Goal: Task Accomplishment & Management: Use online tool/utility

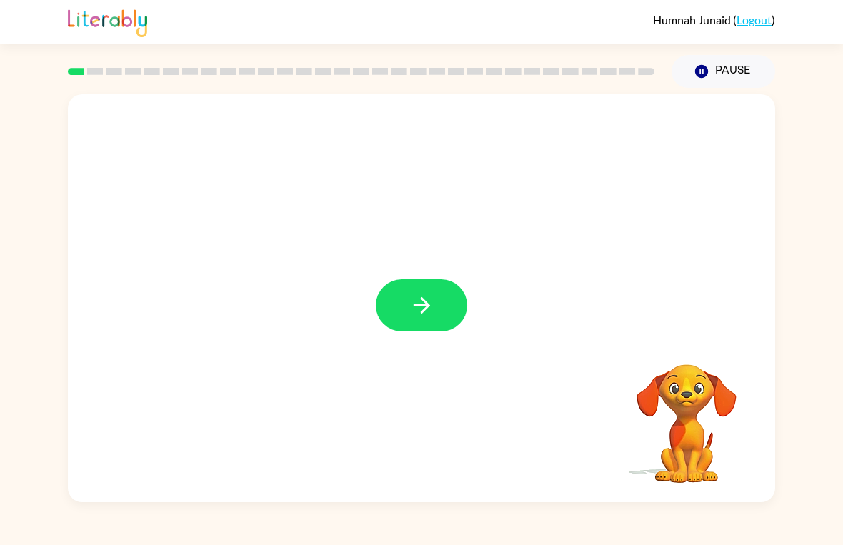
click at [410, 314] on icon "button" at bounding box center [421, 305] width 25 height 25
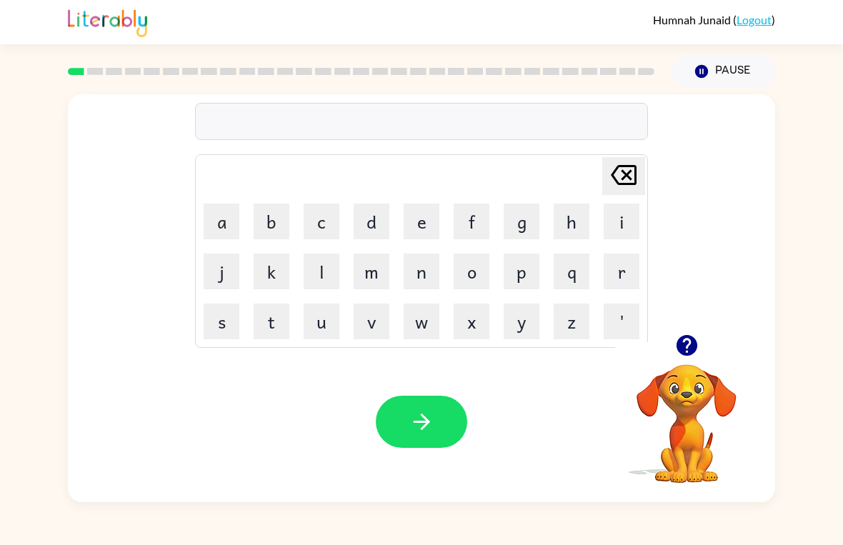
click at [524, 275] on button "p" at bounding box center [522, 272] width 36 height 36
click at [223, 221] on button "a" at bounding box center [222, 222] width 36 height 36
click at [367, 224] on button "d" at bounding box center [372, 222] width 36 height 36
click at [428, 409] on button "button" at bounding box center [421, 422] width 91 height 52
click at [531, 270] on button "p" at bounding box center [522, 272] width 36 height 36
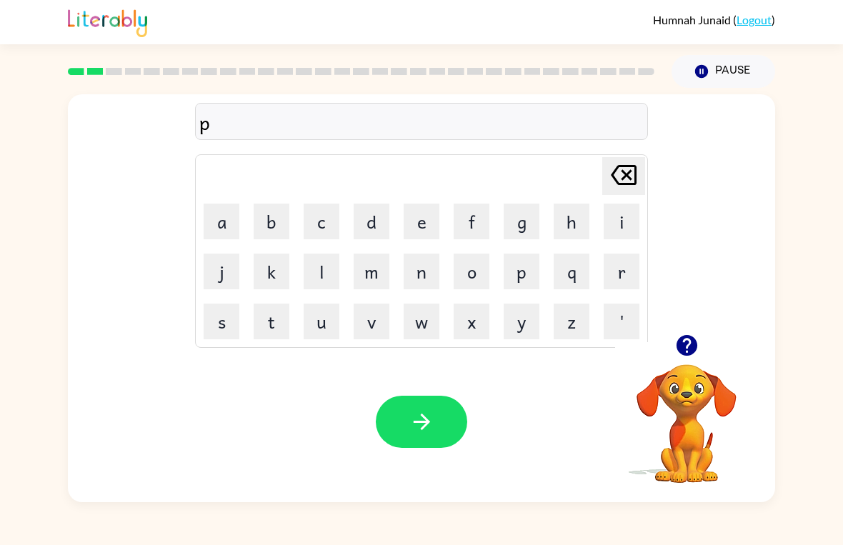
click at [213, 226] on button "a" at bounding box center [222, 222] width 36 height 36
click at [422, 320] on button "w" at bounding box center [422, 322] width 36 height 36
click at [426, 424] on icon "button" at bounding box center [421, 422] width 16 height 16
click at [418, 274] on button "n" at bounding box center [422, 272] width 36 height 36
click at [464, 274] on button "o" at bounding box center [472, 272] width 36 height 36
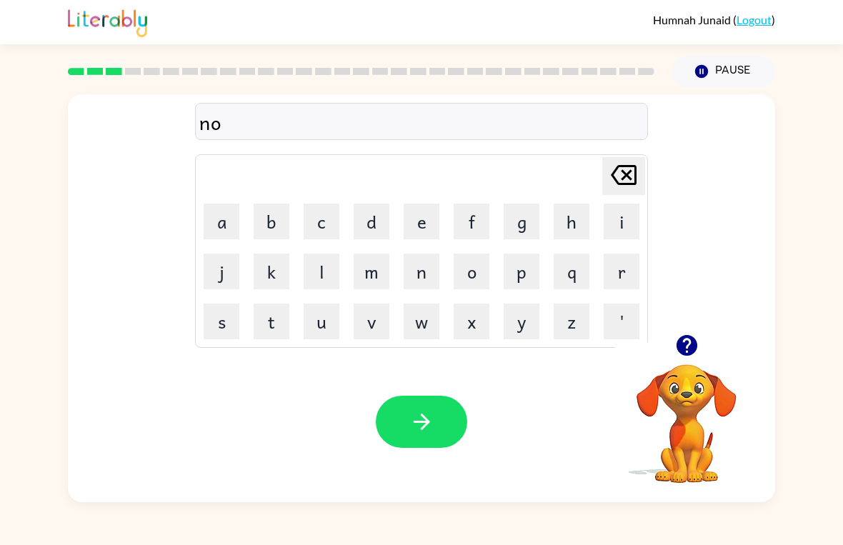
click at [622, 274] on button "r" at bounding box center [622, 272] width 36 height 36
click at [272, 327] on button "t" at bounding box center [272, 322] width 36 height 36
click at [574, 224] on button "h" at bounding box center [572, 222] width 36 height 36
click at [439, 424] on button "button" at bounding box center [421, 422] width 91 height 52
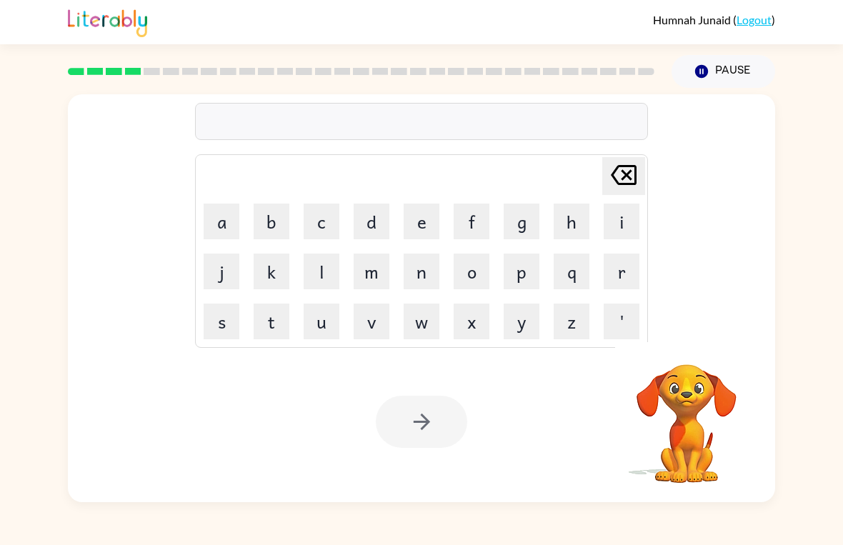
click at [716, 218] on div "[PERSON_NAME] last character input a b c d e f g h i j k l m n o p q r s t u v …" at bounding box center [421, 214] width 707 height 240
click at [559, 413] on div "Your browser must support playing .mp4 files to use Literably. Please try using…" at bounding box center [421, 422] width 707 height 161
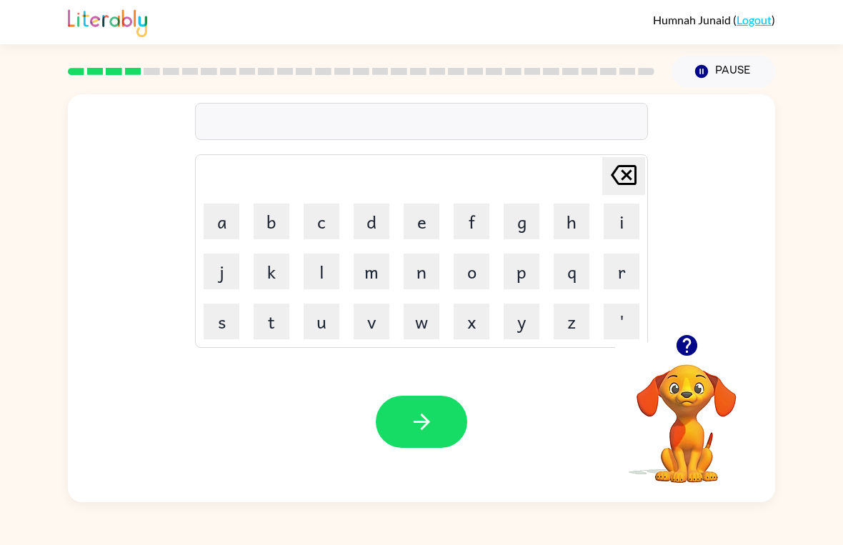
click at [209, 321] on button "s" at bounding box center [222, 322] width 36 height 36
click at [423, 326] on button "w" at bounding box center [422, 322] width 36 height 36
click at [618, 217] on button "i" at bounding box center [622, 222] width 36 height 36
click at [371, 277] on button "m" at bounding box center [372, 272] width 36 height 36
click at [412, 409] on button "button" at bounding box center [421, 422] width 91 height 52
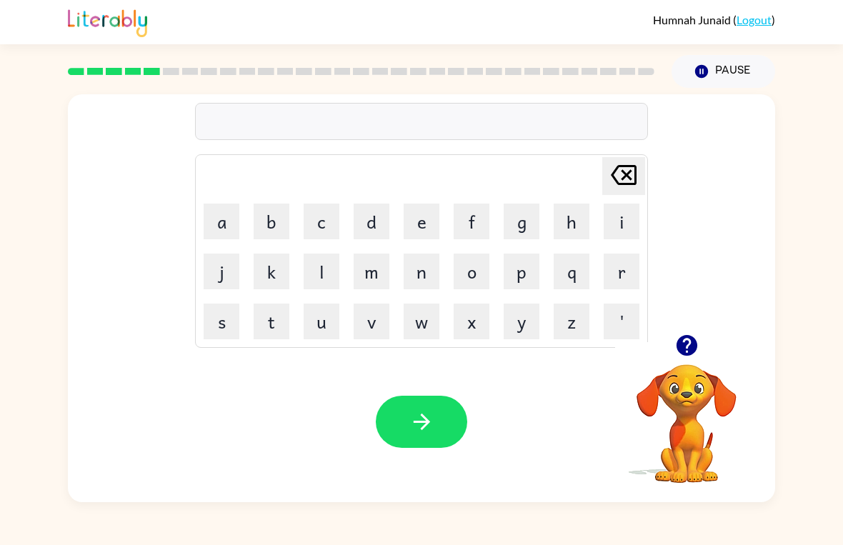
click at [216, 319] on button "s" at bounding box center [222, 322] width 36 height 36
click at [328, 222] on button "c" at bounding box center [322, 222] width 36 height 36
click at [472, 284] on button "o" at bounding box center [472, 272] width 36 height 36
click at [326, 330] on button "u" at bounding box center [322, 322] width 36 height 36
click at [280, 317] on button "t" at bounding box center [272, 322] width 36 height 36
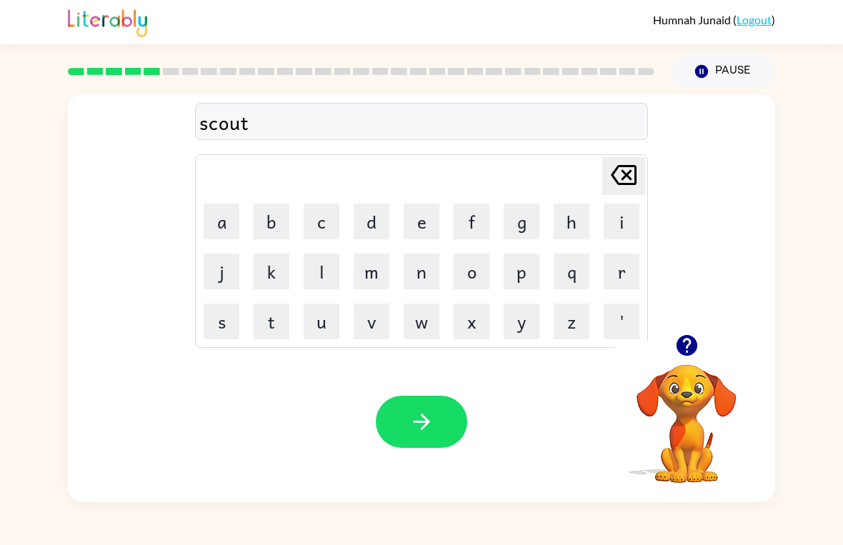
click at [407, 384] on div "Your browser must support playing .mp4 files to use Literably. Please try using…" at bounding box center [421, 422] width 707 height 161
click at [430, 416] on icon "button" at bounding box center [421, 421] width 25 height 25
click at [231, 219] on button "a" at bounding box center [222, 222] width 36 height 36
click at [418, 225] on button "e" at bounding box center [422, 222] width 36 height 36
click at [378, 279] on button "m" at bounding box center [372, 272] width 36 height 36
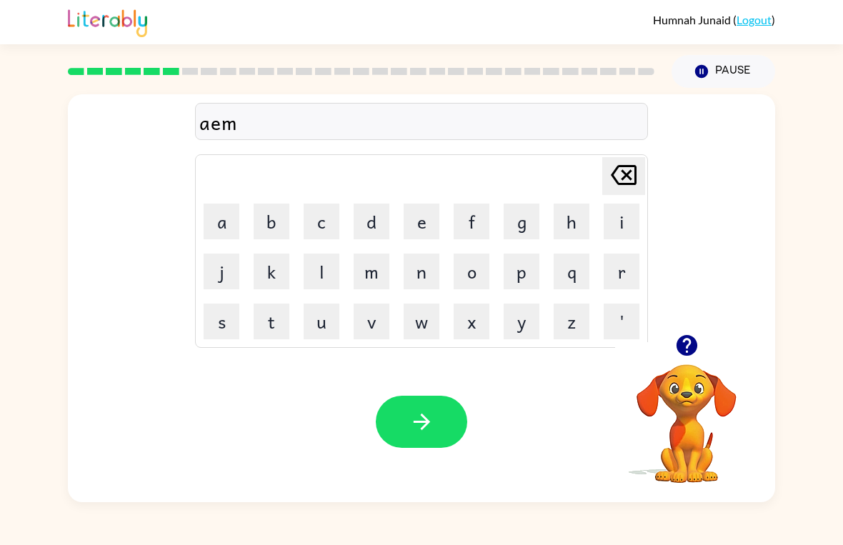
click at [437, 429] on button "button" at bounding box center [421, 422] width 91 height 52
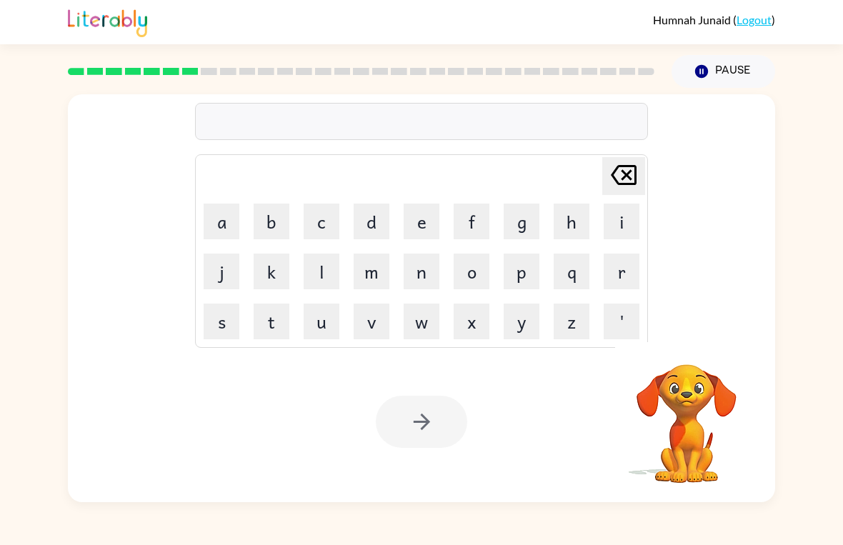
click at [219, 319] on button "s" at bounding box center [222, 322] width 36 height 36
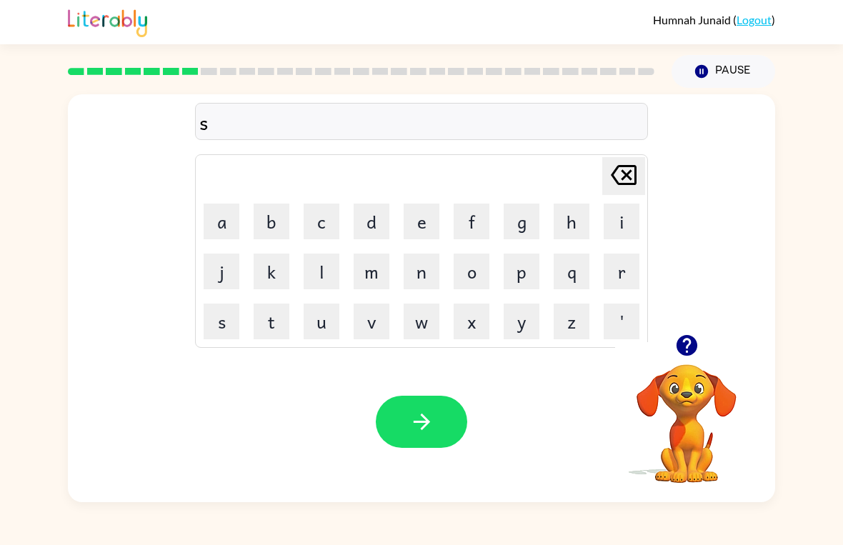
click at [331, 220] on button "c" at bounding box center [322, 222] width 36 height 36
click at [622, 270] on button "r" at bounding box center [622, 272] width 36 height 36
click at [630, 225] on button "i" at bounding box center [622, 222] width 36 height 36
click at [262, 217] on button "b" at bounding box center [272, 222] width 36 height 36
click at [324, 274] on button "l" at bounding box center [322, 272] width 36 height 36
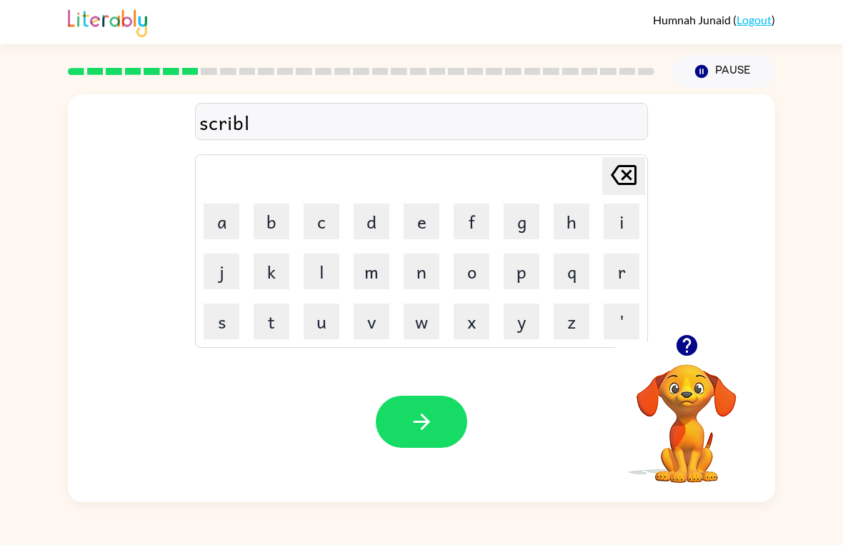
click at [427, 224] on button "e" at bounding box center [422, 222] width 36 height 36
click at [422, 417] on icon "button" at bounding box center [421, 422] width 16 height 16
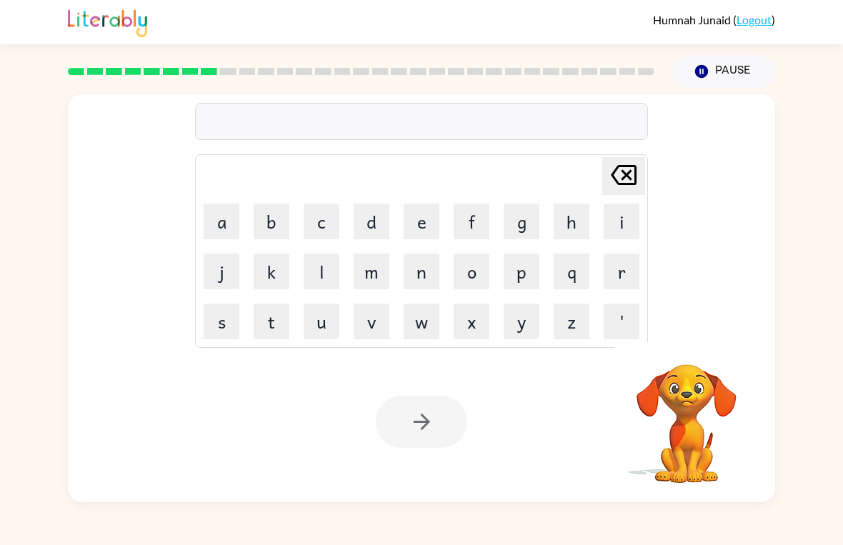
click at [526, 227] on button "g" at bounding box center [522, 222] width 36 height 36
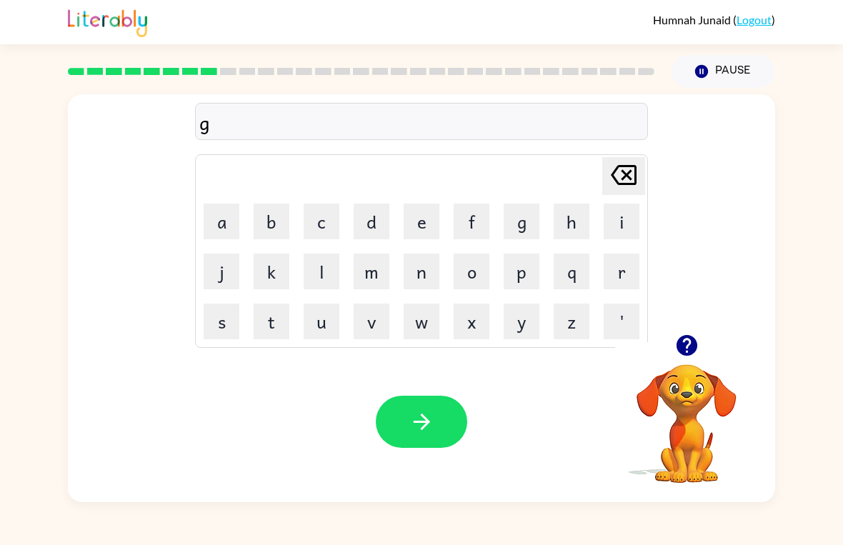
click at [630, 272] on button "r" at bounding box center [622, 272] width 36 height 36
click at [233, 232] on button "a" at bounding box center [222, 222] width 36 height 36
click at [474, 217] on button "f" at bounding box center [472, 222] width 36 height 36
click at [425, 405] on button "button" at bounding box center [421, 422] width 91 height 52
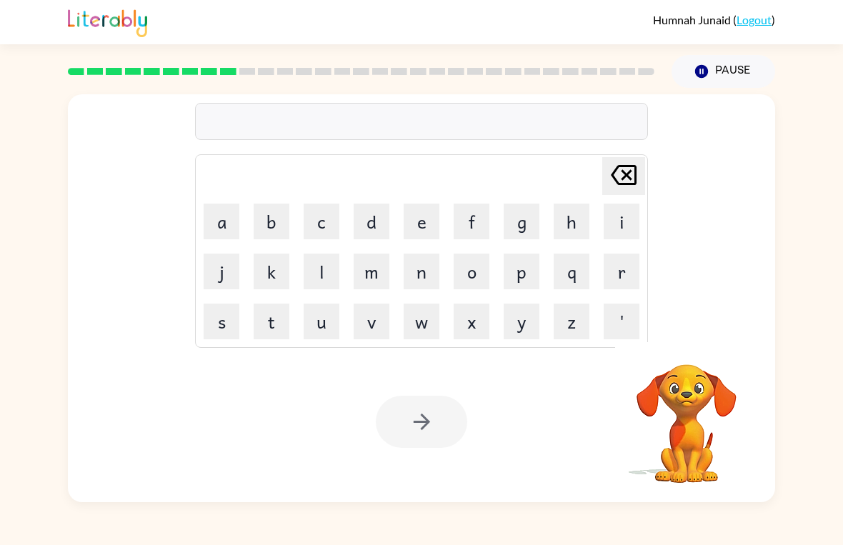
click at [525, 277] on button "p" at bounding box center [522, 272] width 36 height 36
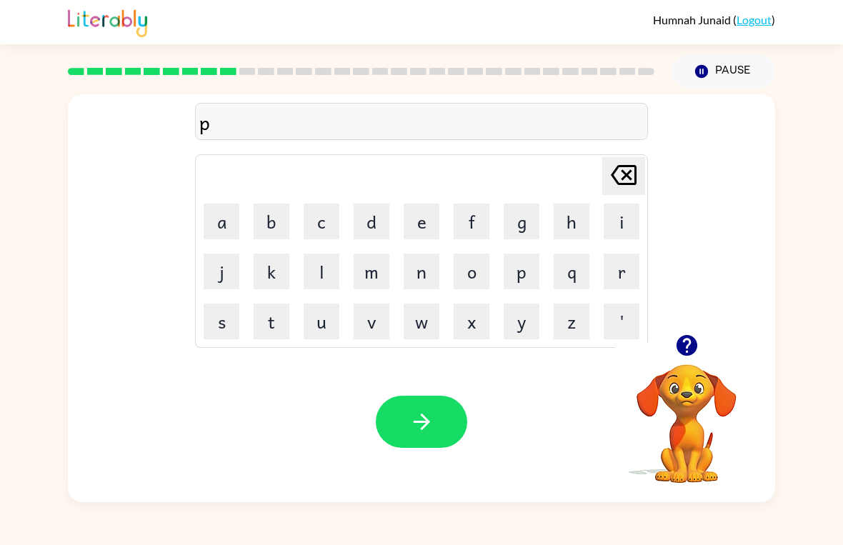
click at [458, 264] on button "o" at bounding box center [472, 272] width 36 height 36
click at [623, 225] on button "i" at bounding box center [622, 222] width 36 height 36
click at [427, 274] on button "n" at bounding box center [422, 272] width 36 height 36
click at [278, 336] on button "t" at bounding box center [272, 322] width 36 height 36
click at [211, 320] on button "s" at bounding box center [222, 322] width 36 height 36
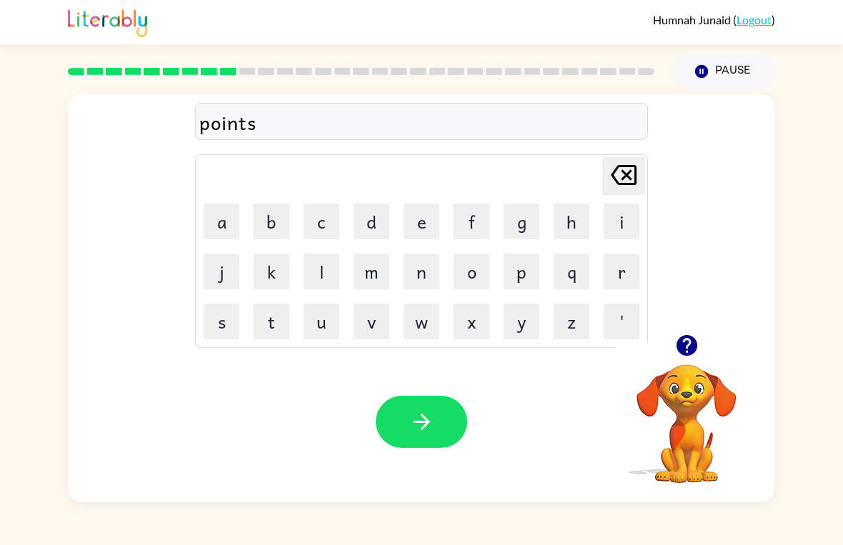
click at [402, 411] on button "button" at bounding box center [421, 422] width 91 height 52
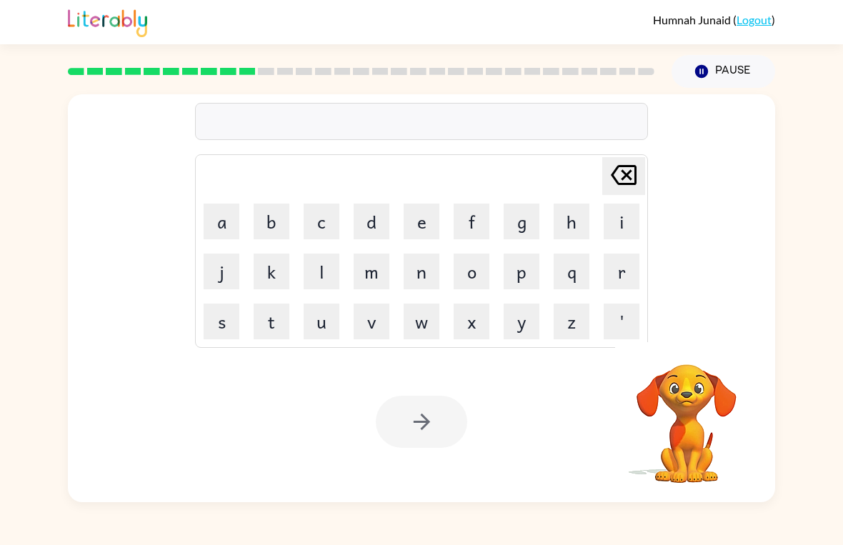
click at [328, 331] on button "u" at bounding box center [322, 322] width 36 height 36
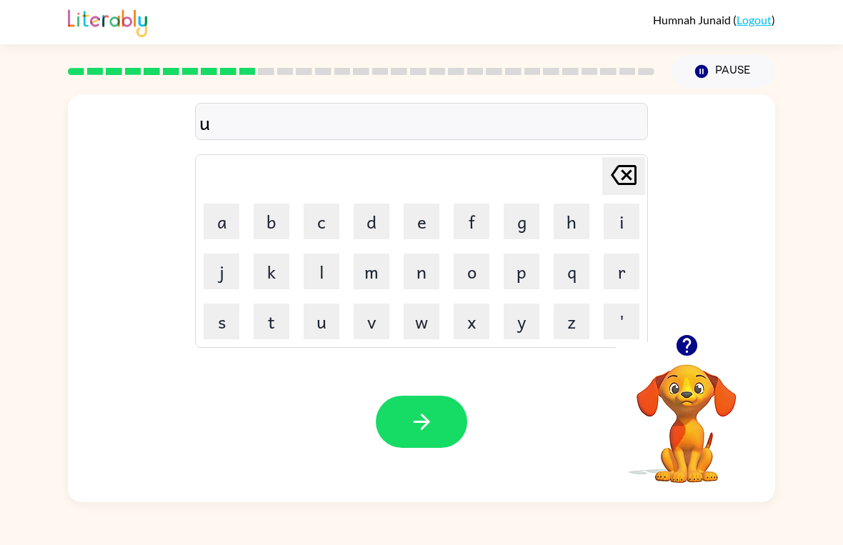
click at [426, 272] on button "n" at bounding box center [422, 272] width 36 height 36
click at [477, 219] on button "f" at bounding box center [472, 222] width 36 height 36
click at [478, 273] on button "o" at bounding box center [472, 272] width 36 height 36
click at [317, 272] on button "l" at bounding box center [322, 272] width 36 height 36
click at [368, 218] on button "d" at bounding box center [372, 222] width 36 height 36
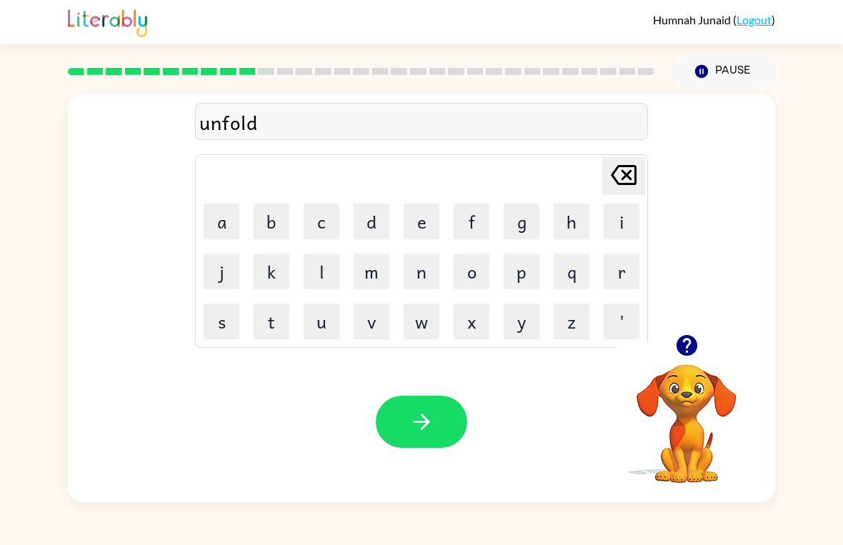
click at [423, 425] on icon "button" at bounding box center [421, 421] width 25 height 25
click at [377, 319] on button "v" at bounding box center [372, 322] width 36 height 36
click at [470, 270] on button "o" at bounding box center [472, 272] width 36 height 36
click at [272, 326] on button "t" at bounding box center [272, 322] width 36 height 36
click at [414, 234] on button "e" at bounding box center [422, 222] width 36 height 36
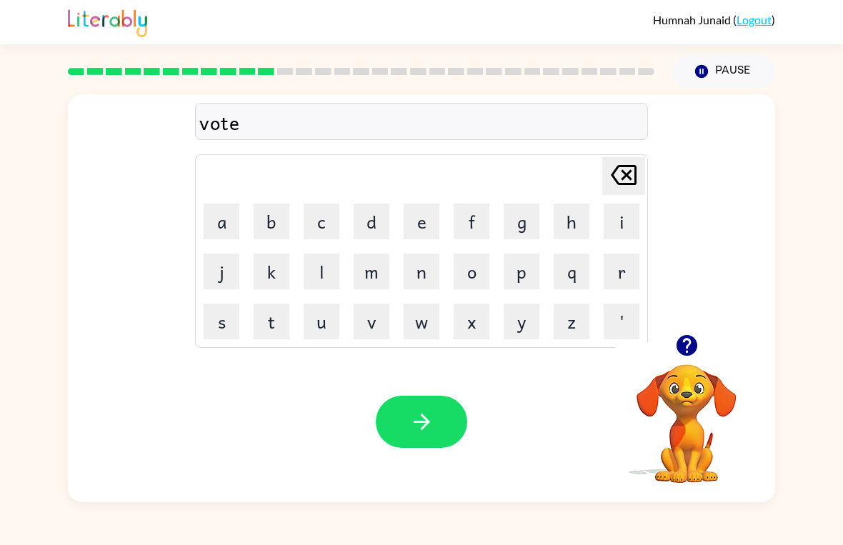
click at [427, 417] on icon "button" at bounding box center [421, 421] width 25 height 25
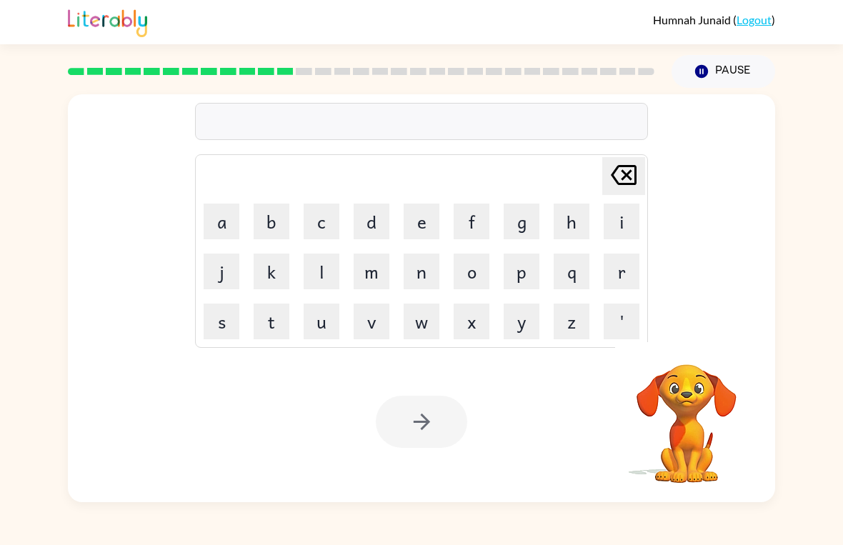
click at [373, 262] on button "m" at bounding box center [372, 272] width 36 height 36
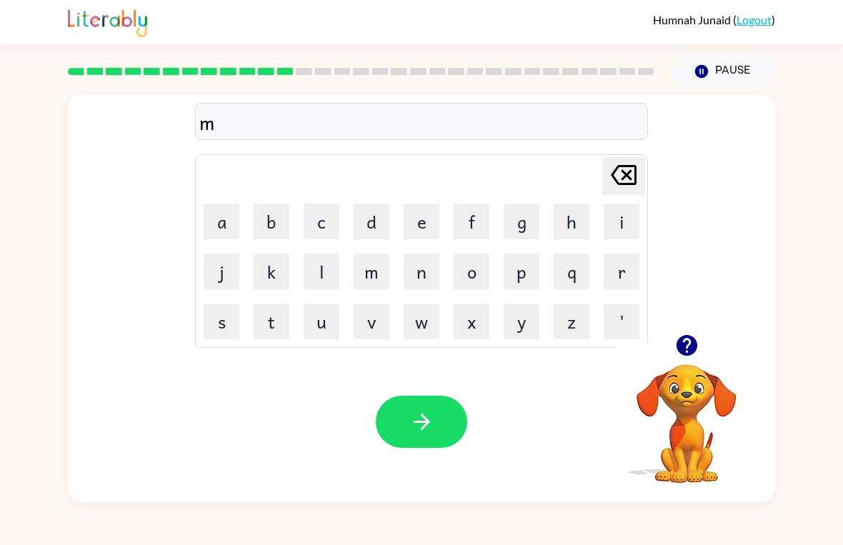
click at [615, 217] on button "i" at bounding box center [622, 222] width 36 height 36
click at [221, 329] on button "s" at bounding box center [222, 322] width 36 height 36
click at [279, 327] on button "t" at bounding box center [272, 322] width 36 height 36
click at [219, 225] on button "a" at bounding box center [222, 222] width 36 height 36
click at [274, 269] on button "k" at bounding box center [272, 272] width 36 height 36
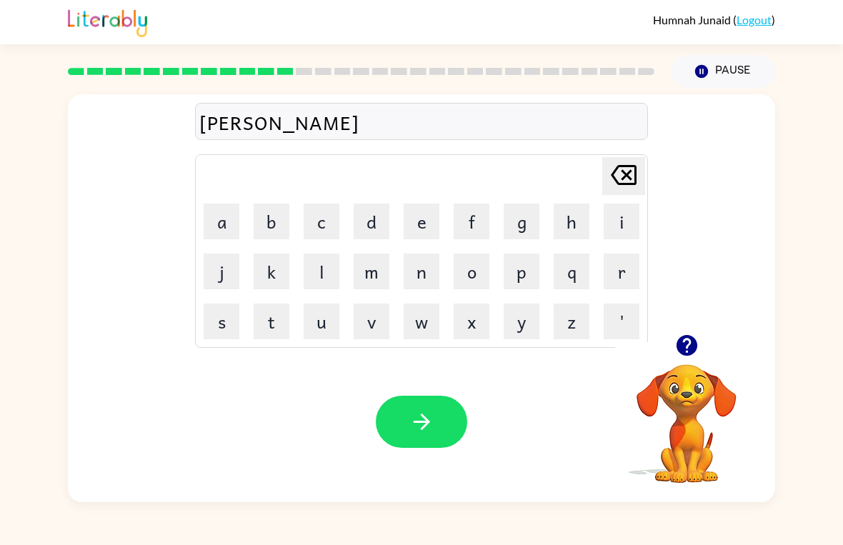
click at [427, 229] on button "e" at bounding box center [422, 222] width 36 height 36
click at [447, 429] on button "button" at bounding box center [421, 422] width 91 height 52
click at [288, 274] on button "k" at bounding box center [272, 272] width 36 height 36
click at [416, 267] on button "n" at bounding box center [422, 272] width 36 height 36
click at [372, 229] on button "d" at bounding box center [372, 222] width 36 height 36
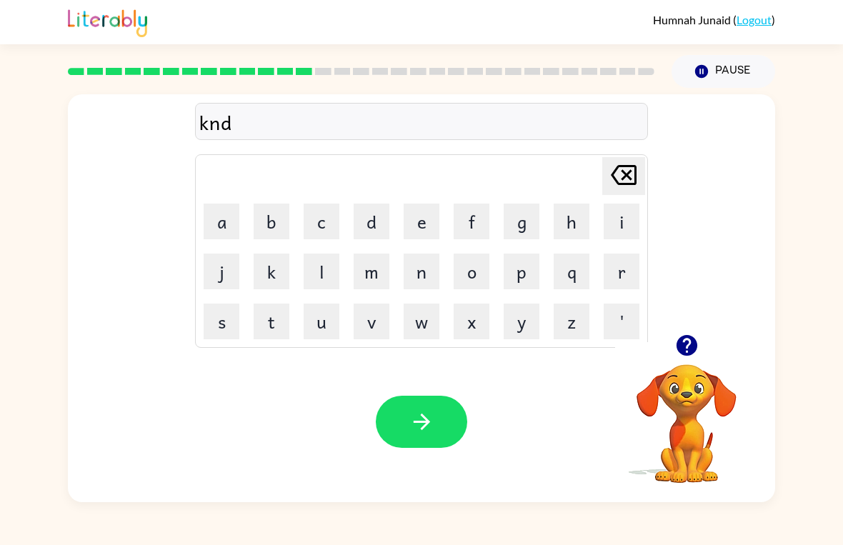
click at [313, 276] on button "l" at bounding box center [322, 272] width 36 height 36
click at [420, 222] on button "e" at bounding box center [422, 222] width 36 height 36
click at [620, 175] on icon "[PERSON_NAME] last character input" at bounding box center [624, 175] width 34 height 34
click at [620, 174] on icon "[PERSON_NAME] last character input" at bounding box center [624, 175] width 34 height 34
click at [626, 169] on icon "[PERSON_NAME] last character input" at bounding box center [624, 175] width 34 height 34
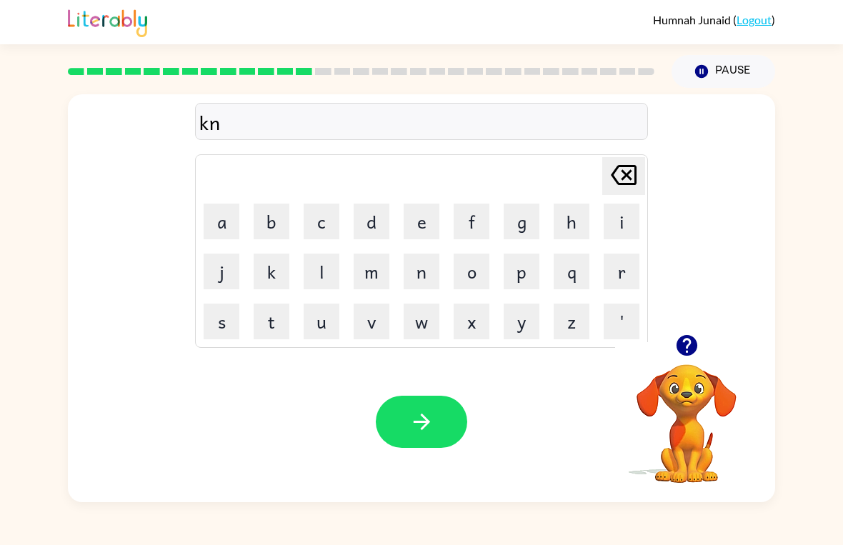
click at [626, 169] on icon "[PERSON_NAME] last character input" at bounding box center [624, 175] width 34 height 34
click at [625, 169] on icon "[PERSON_NAME] last character input" at bounding box center [624, 175] width 34 height 34
click at [276, 274] on button "k" at bounding box center [272, 272] width 36 height 36
click at [614, 218] on button "i" at bounding box center [622, 222] width 36 height 36
click at [413, 276] on button "n" at bounding box center [422, 272] width 36 height 36
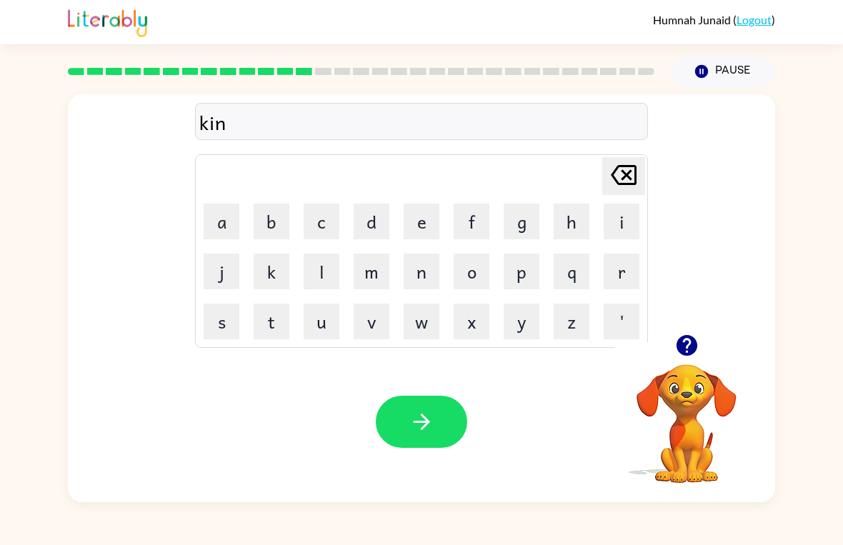
click at [368, 222] on button "d" at bounding box center [372, 222] width 36 height 36
click at [322, 273] on button "l" at bounding box center [322, 272] width 36 height 36
click at [414, 229] on button "e" at bounding box center [422, 222] width 36 height 36
click at [507, 331] on button "y" at bounding box center [522, 322] width 36 height 36
click at [396, 420] on button "button" at bounding box center [421, 422] width 91 height 52
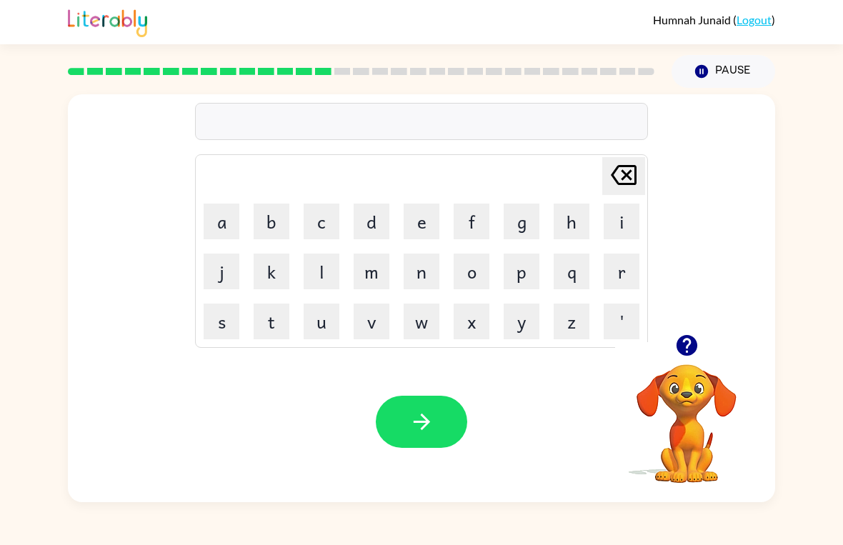
click at [375, 227] on button "d" at bounding box center [372, 222] width 36 height 36
click at [225, 229] on button "a" at bounding box center [222, 222] width 36 height 36
click at [307, 267] on button "l" at bounding box center [322, 272] width 36 height 36
click at [222, 230] on button "a" at bounding box center [222, 222] width 36 height 36
click at [514, 322] on button "y" at bounding box center [522, 322] width 36 height 36
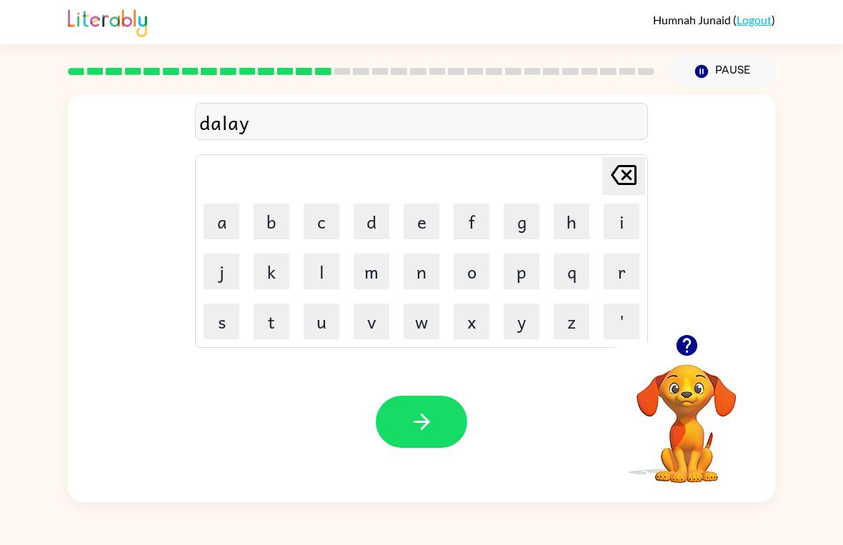
click at [435, 411] on button "button" at bounding box center [421, 422] width 91 height 52
click at [329, 229] on button "c" at bounding box center [322, 222] width 36 height 36
click at [472, 280] on button "o" at bounding box center [472, 272] width 36 height 36
click at [624, 275] on button "r" at bounding box center [622, 272] width 36 height 36
click at [376, 224] on button "d" at bounding box center [372, 222] width 36 height 36
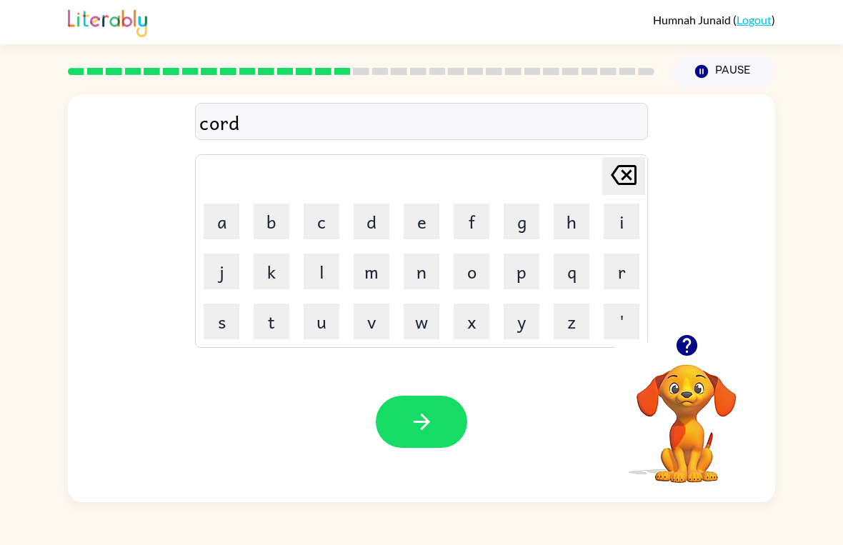
click at [420, 412] on icon "button" at bounding box center [421, 421] width 25 height 25
click at [529, 324] on button "y" at bounding box center [522, 322] width 36 height 36
click at [618, 168] on icon at bounding box center [624, 175] width 26 height 20
click at [572, 317] on button "z" at bounding box center [572, 322] width 36 height 36
click at [626, 227] on button "i" at bounding box center [622, 222] width 36 height 36
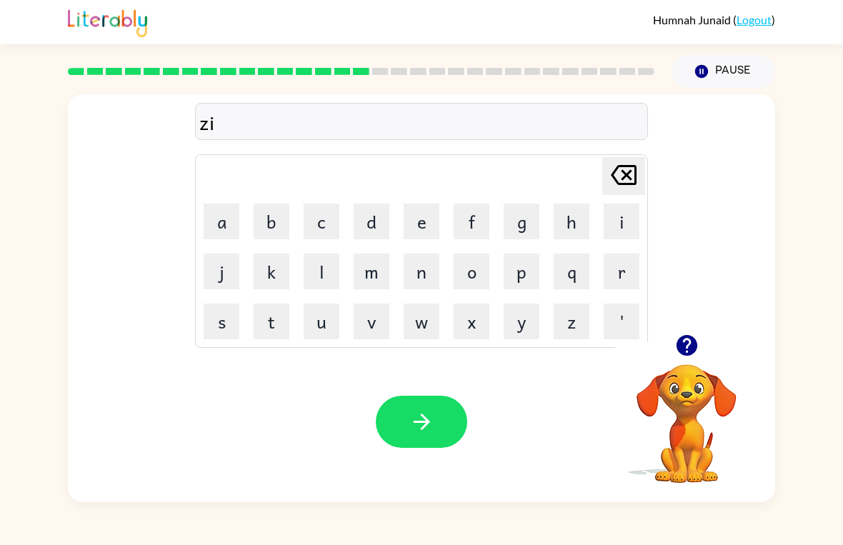
click at [518, 267] on button "p" at bounding box center [522, 272] width 36 height 36
click at [437, 406] on button "button" at bounding box center [421, 422] width 91 height 52
click at [362, 214] on button "d" at bounding box center [372, 222] width 36 height 36
click at [629, 265] on button "r" at bounding box center [622, 272] width 36 height 36
click at [477, 263] on button "o" at bounding box center [472, 272] width 36 height 36
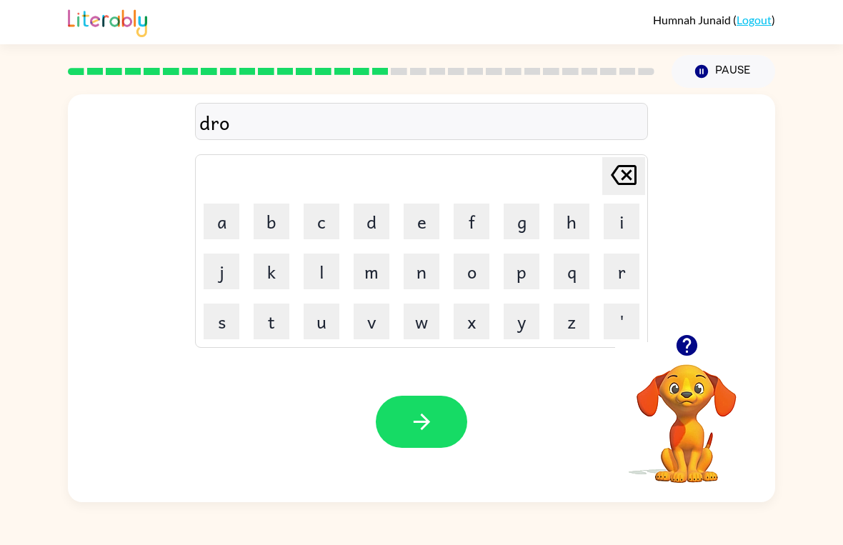
click at [532, 259] on button "p" at bounding box center [522, 272] width 36 height 36
click at [621, 219] on button "i" at bounding box center [622, 222] width 36 height 36
click at [427, 263] on button "n" at bounding box center [422, 272] width 36 height 36
click at [534, 214] on button "g" at bounding box center [522, 222] width 36 height 36
click at [452, 411] on button "button" at bounding box center [421, 422] width 91 height 52
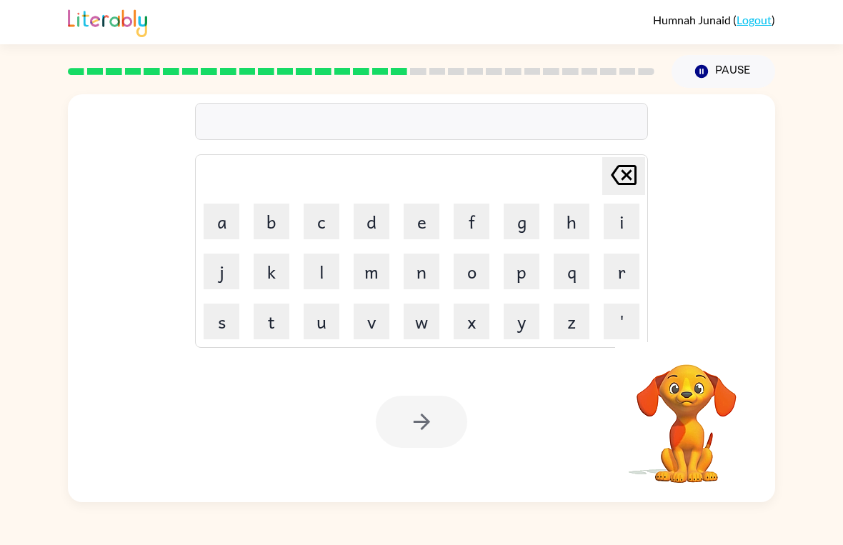
click at [560, 229] on button "h" at bounding box center [572, 222] width 36 height 36
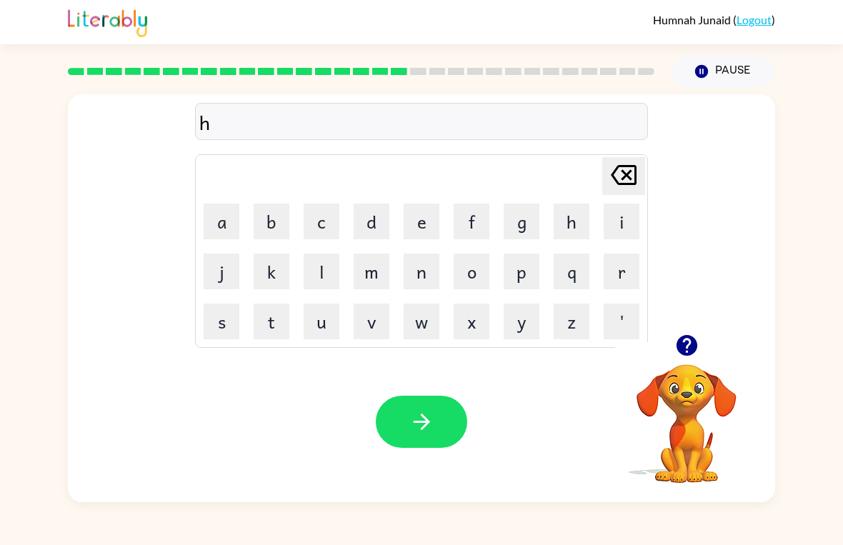
click at [418, 233] on button "e" at bounding box center [422, 222] width 36 height 36
click at [630, 265] on button "r" at bounding box center [622, 272] width 36 height 36
click at [437, 435] on button "button" at bounding box center [421, 422] width 91 height 52
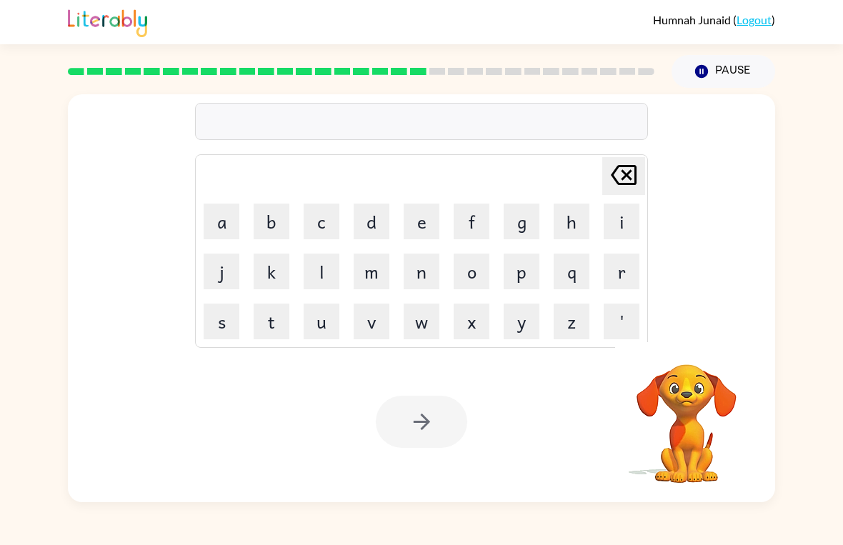
click at [521, 484] on div "Your browser must support playing .mp4 files to use Literably. Please try using…" at bounding box center [421, 422] width 707 height 161
click at [607, 266] on button "r" at bounding box center [622, 272] width 36 height 36
click at [424, 221] on button "e" at bounding box center [422, 222] width 36 height 36
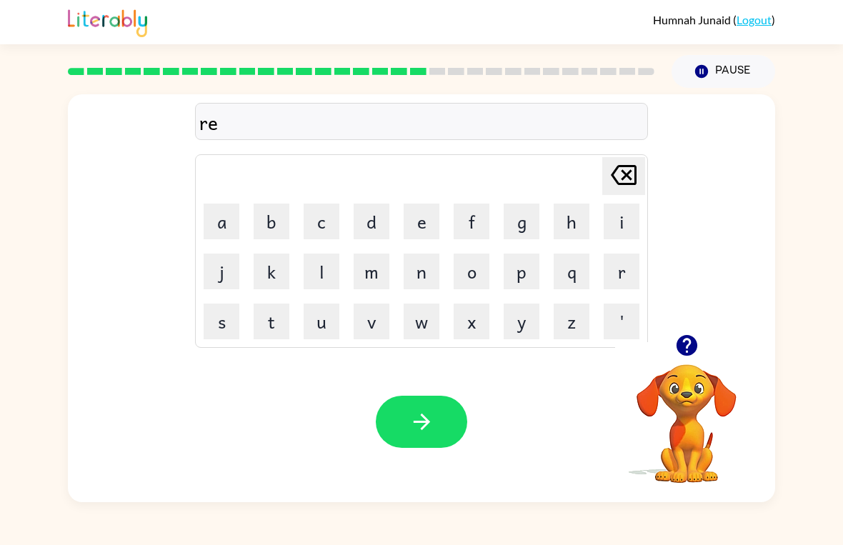
click at [220, 238] on button "a" at bounding box center [222, 222] width 36 height 36
click at [318, 234] on button "c" at bounding box center [322, 222] width 36 height 36
click at [579, 219] on button "h" at bounding box center [572, 222] width 36 height 36
click at [424, 431] on icon "button" at bounding box center [421, 421] width 25 height 25
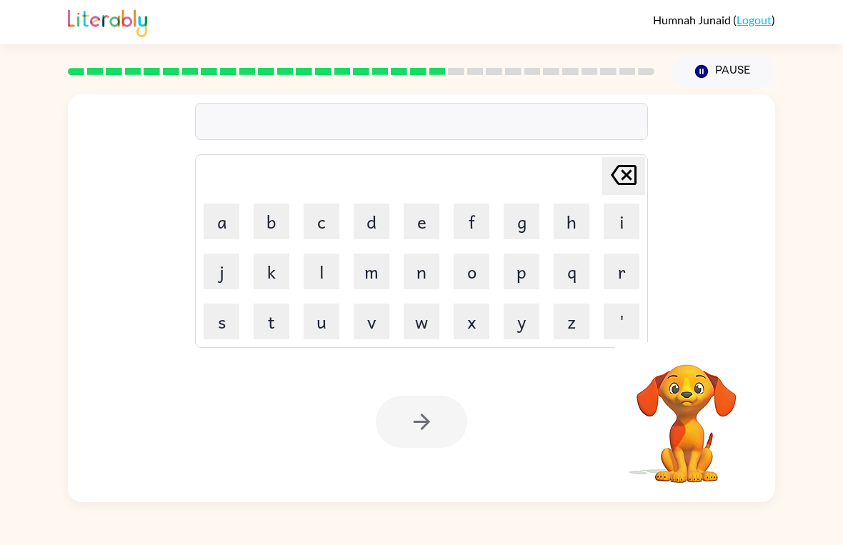
click at [575, 220] on button "h" at bounding box center [572, 222] width 36 height 36
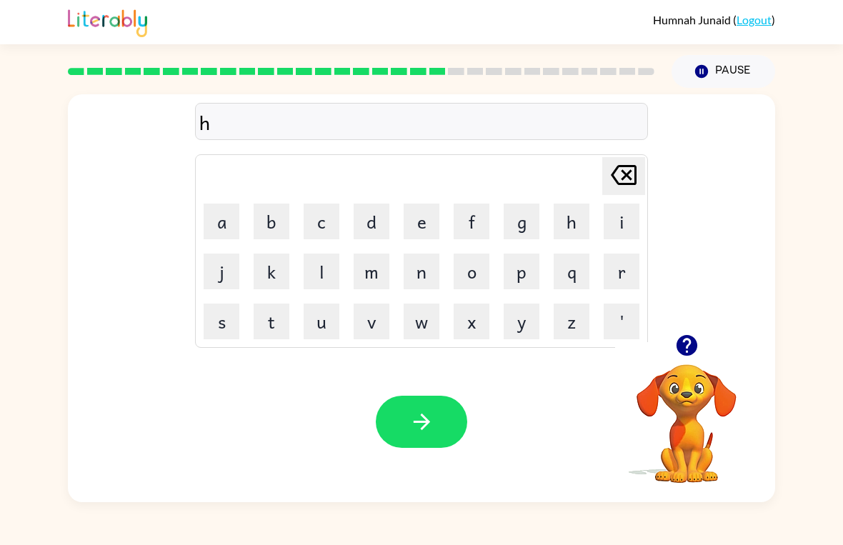
click at [627, 221] on button "i" at bounding box center [622, 222] width 36 height 36
click at [419, 275] on button "n" at bounding box center [422, 272] width 36 height 36
click at [269, 327] on button "t" at bounding box center [272, 322] width 36 height 36
click at [418, 224] on button "e" at bounding box center [422, 222] width 36 height 36
click at [372, 232] on button "d" at bounding box center [372, 222] width 36 height 36
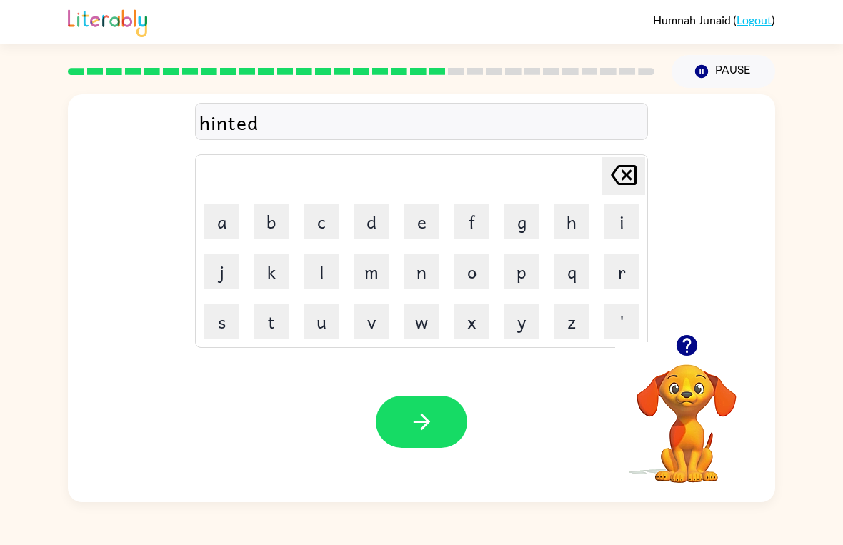
click at [404, 399] on button "button" at bounding box center [421, 422] width 91 height 52
click at [404, 399] on div at bounding box center [421, 422] width 91 height 52
click at [725, 77] on button "Pause Pause" at bounding box center [724, 71] width 104 height 33
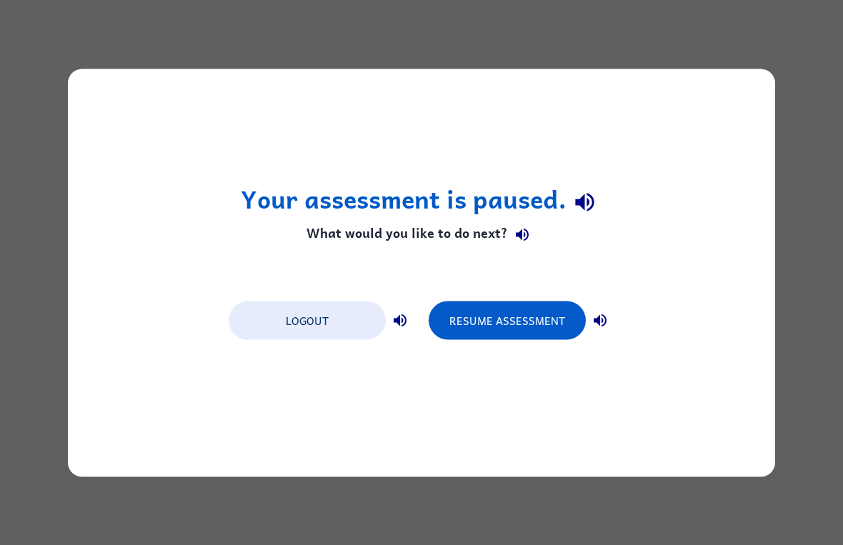
click at [555, 321] on button "Resume Assessment" at bounding box center [507, 320] width 157 height 39
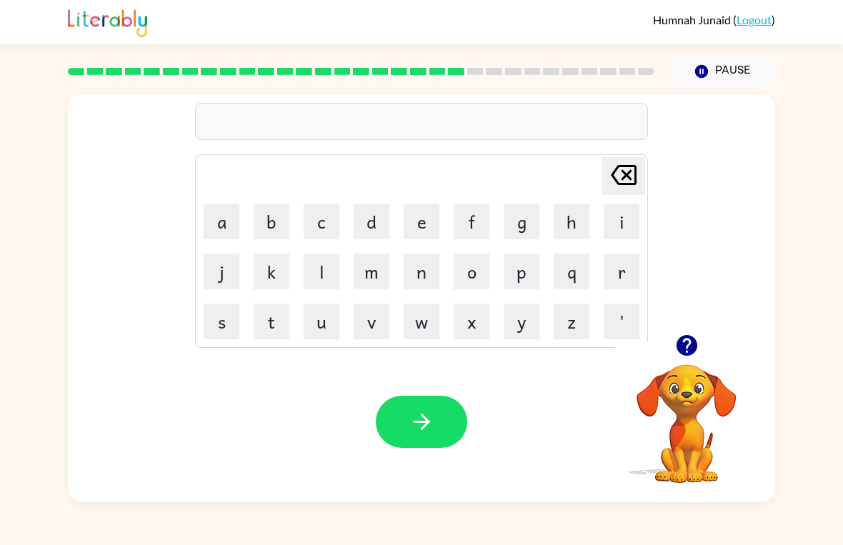
click at [622, 267] on button "r" at bounding box center [622, 272] width 36 height 36
click at [627, 222] on button "i" at bounding box center [622, 222] width 36 height 36
click at [310, 225] on button "c" at bounding box center [322, 222] width 36 height 36
click at [411, 227] on button "e" at bounding box center [422, 222] width 36 height 36
click at [451, 418] on button "button" at bounding box center [421, 422] width 91 height 52
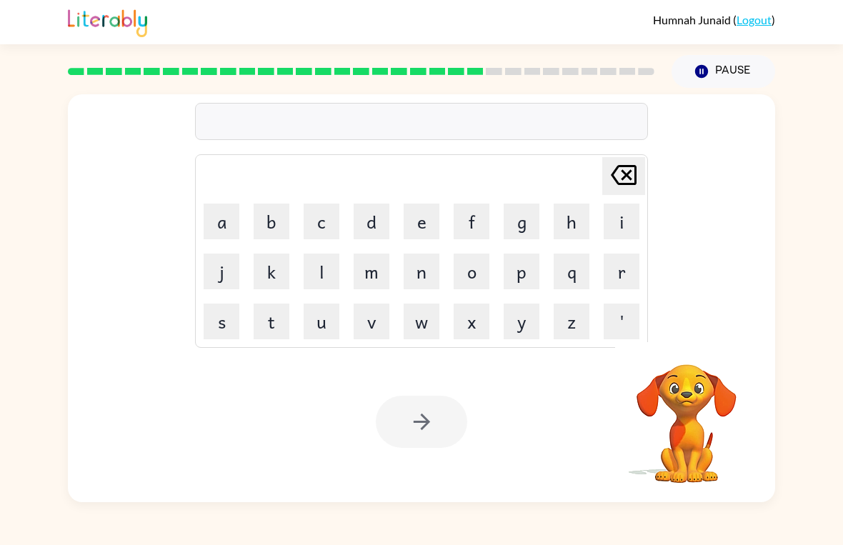
click at [618, 269] on button "r" at bounding box center [622, 272] width 36 height 36
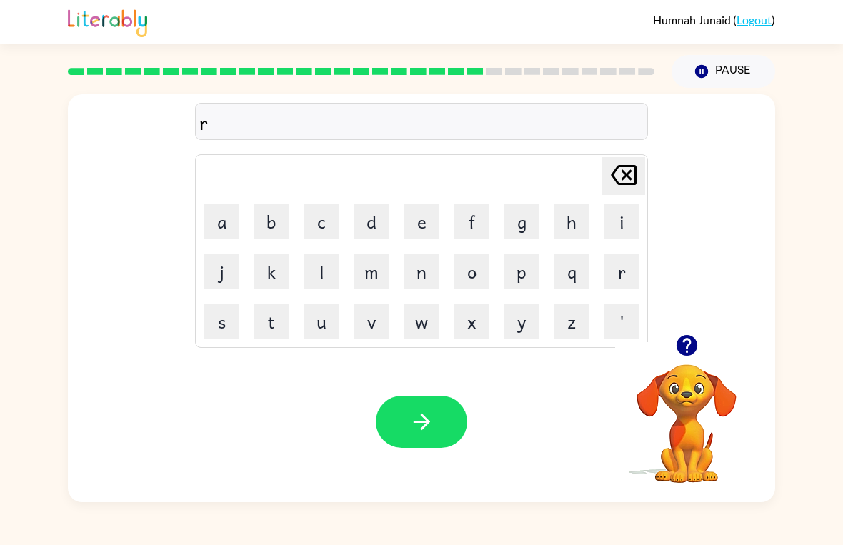
click at [207, 222] on button "a" at bounding box center [222, 222] width 36 height 36
click at [622, 227] on button "i" at bounding box center [622, 222] width 36 height 36
click at [427, 277] on button "n" at bounding box center [422, 272] width 36 height 36
click at [323, 224] on button "c" at bounding box center [322, 222] width 36 height 36
click at [479, 269] on button "o" at bounding box center [472, 272] width 36 height 36
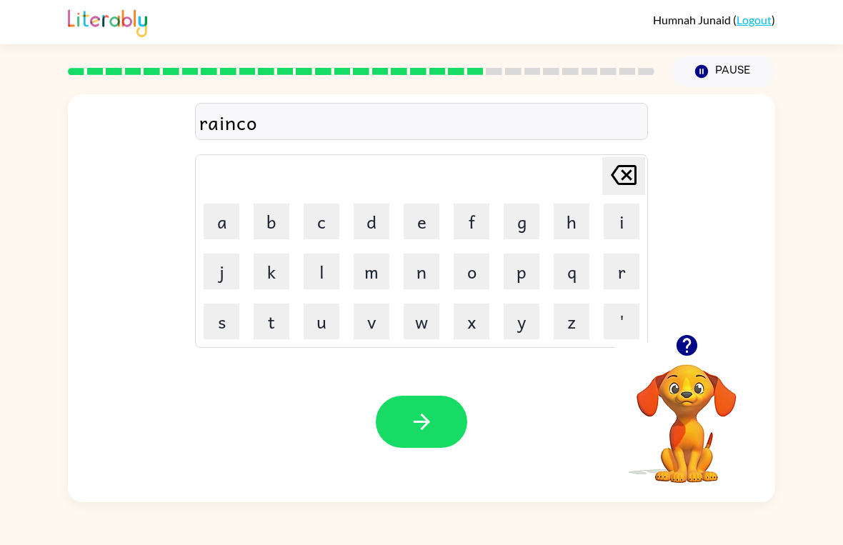
click at [224, 227] on button "a" at bounding box center [222, 222] width 36 height 36
click at [277, 317] on button "t" at bounding box center [272, 322] width 36 height 36
click at [421, 421] on icon "button" at bounding box center [421, 421] width 25 height 25
click at [615, 272] on button "r" at bounding box center [622, 272] width 36 height 36
click at [233, 224] on button "a" at bounding box center [222, 222] width 36 height 36
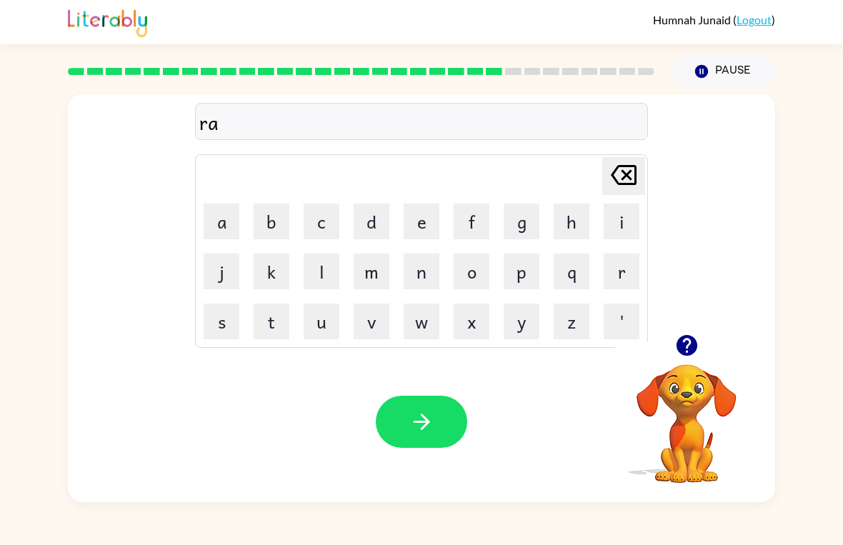
click at [615, 176] on icon "[PERSON_NAME] last character input" at bounding box center [624, 175] width 34 height 34
click at [430, 227] on button "e" at bounding box center [422, 222] width 36 height 36
click at [231, 227] on button "a" at bounding box center [222, 222] width 36 height 36
click at [384, 271] on button "m" at bounding box center [372, 272] width 36 height 36
click at [217, 238] on button "a" at bounding box center [222, 222] width 36 height 36
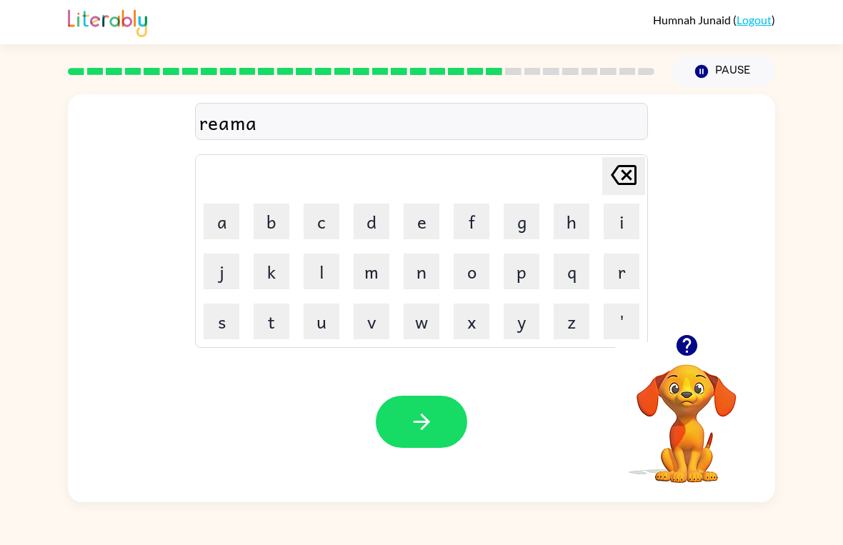
click at [614, 264] on button "r" at bounding box center [622, 272] width 36 height 36
click at [279, 266] on button "k" at bounding box center [272, 272] width 36 height 36
click at [442, 404] on button "button" at bounding box center [421, 422] width 91 height 52
click at [201, 227] on td "a" at bounding box center [221, 221] width 49 height 49
click at [214, 221] on button "a" at bounding box center [222, 222] width 36 height 36
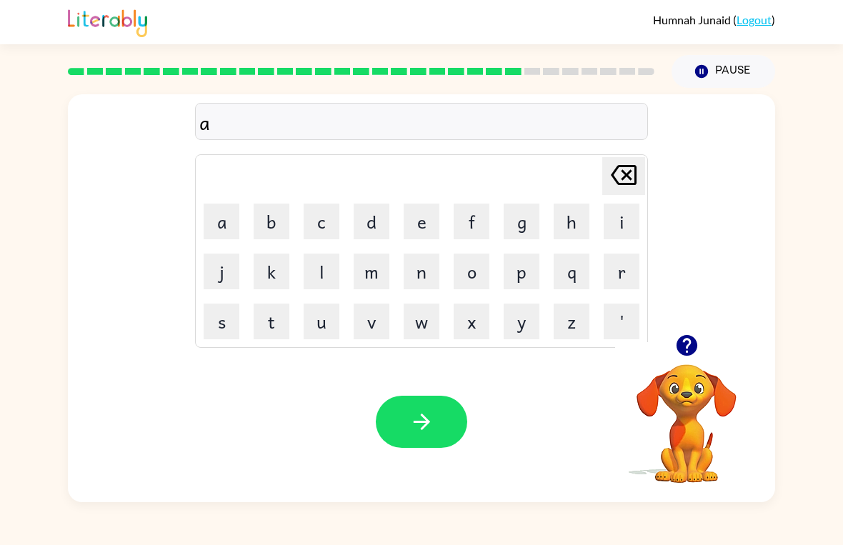
click at [373, 222] on button "d" at bounding box center [372, 222] width 36 height 36
click at [369, 322] on button "v" at bounding box center [372, 322] width 36 height 36
click at [204, 229] on button "a" at bounding box center [222, 222] width 36 height 36
click at [414, 271] on button "n" at bounding box center [422, 272] width 36 height 36
click at [318, 212] on button "c" at bounding box center [322, 222] width 36 height 36
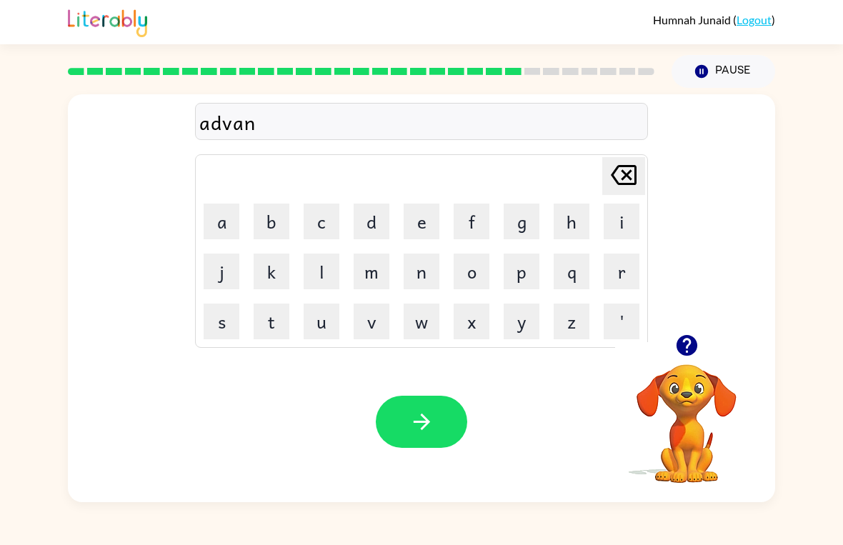
click at [317, 212] on button "c" at bounding box center [322, 222] width 36 height 36
click at [609, 171] on icon "[PERSON_NAME] last character input" at bounding box center [624, 175] width 34 height 34
click at [622, 222] on button "i" at bounding box center [622, 222] width 36 height 36
click at [418, 277] on button "n" at bounding box center [422, 272] width 36 height 36
click at [507, 226] on button "g" at bounding box center [522, 222] width 36 height 36
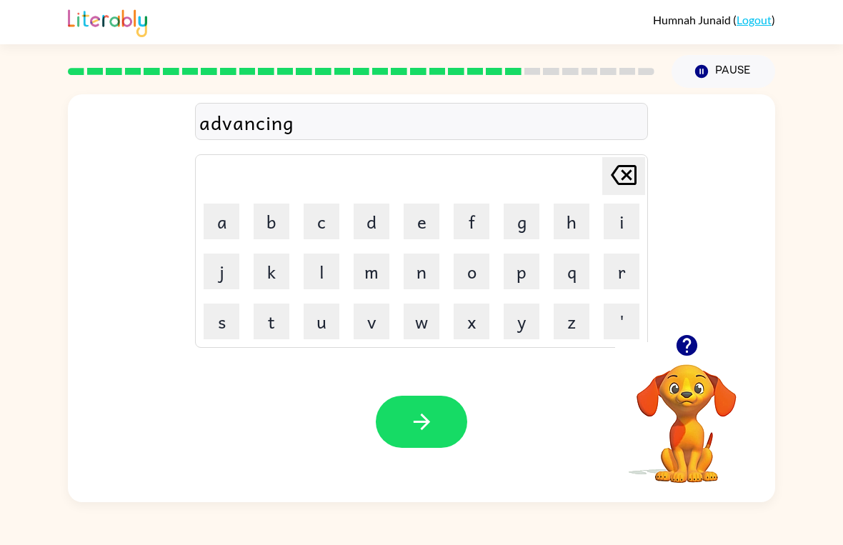
click at [417, 428] on icon "button" at bounding box center [421, 421] width 25 height 25
click at [444, 419] on div at bounding box center [421, 422] width 91 height 52
click at [724, 48] on div "Pause Pause" at bounding box center [723, 71] width 121 height 50
click at [728, 78] on button "Pause Pause" at bounding box center [724, 71] width 104 height 33
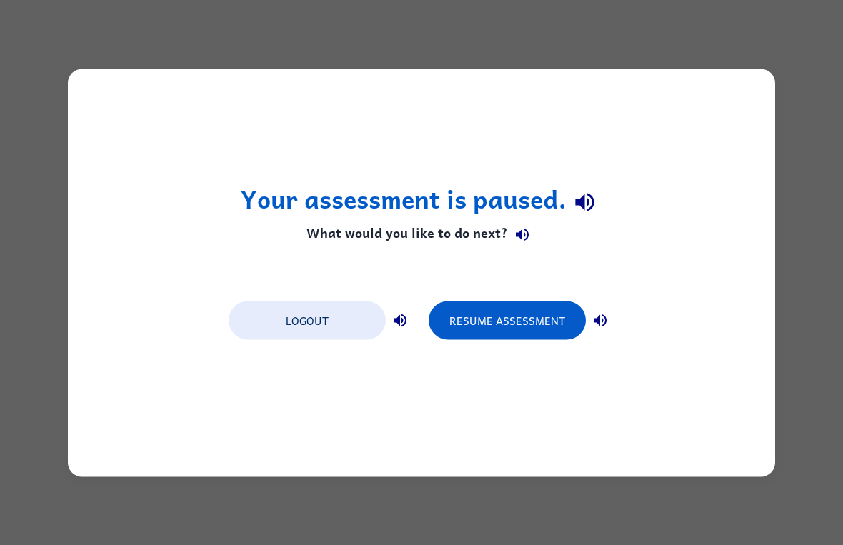
click at [525, 319] on button "Resume Assessment" at bounding box center [507, 320] width 157 height 39
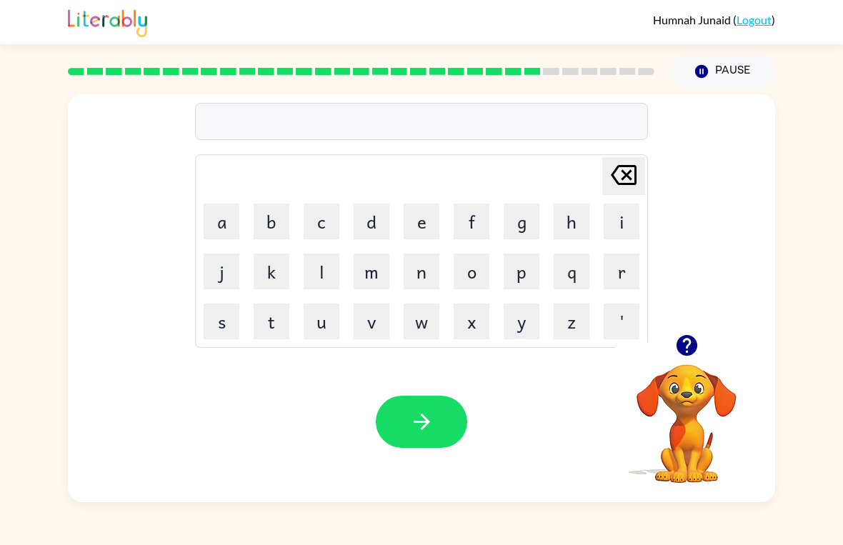
click at [707, 113] on div "[PERSON_NAME] last character input a b c d e f g h i j k l m n o p q r s t u v …" at bounding box center [421, 214] width 707 height 240
click at [707, 112] on div "[PERSON_NAME] last character input a b c d e f g h i j k l m n o p q r s t u v …" at bounding box center [421, 214] width 707 height 240
click at [727, 99] on div "[PERSON_NAME] last character input a b c d e f g h i j k l m n o p q r s t u v …" at bounding box center [421, 214] width 707 height 240
click at [726, 99] on div "[PERSON_NAME] last character input a b c d e f g h i j k l m n o p q r s t u v …" at bounding box center [421, 214] width 707 height 240
click at [735, 82] on button "Pause Pause" at bounding box center [724, 71] width 104 height 33
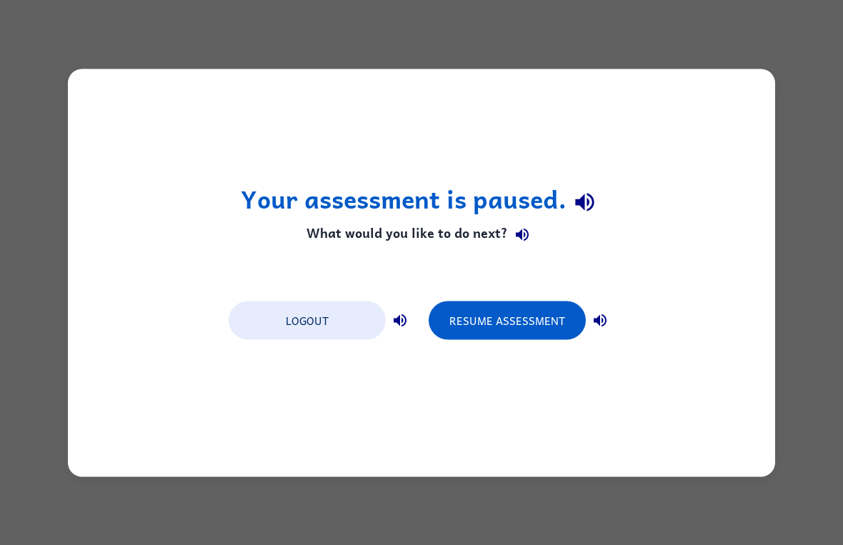
click at [544, 328] on button "Resume Assessment" at bounding box center [507, 320] width 157 height 39
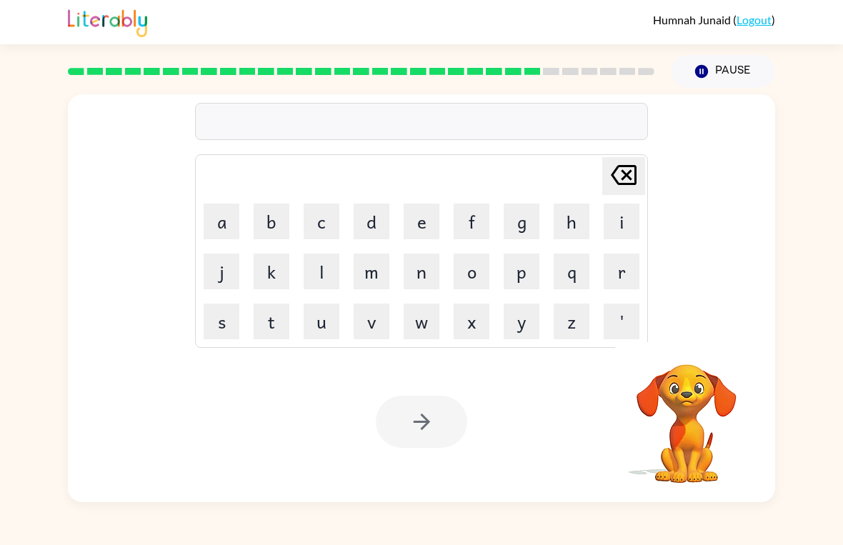
click at [723, 74] on button "Pause Pause" at bounding box center [724, 71] width 104 height 33
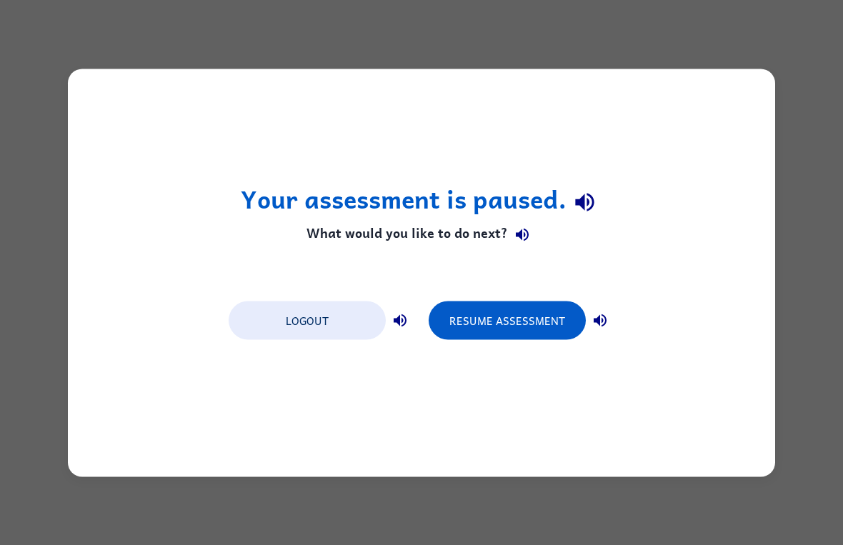
click at [333, 315] on button "Logout" at bounding box center [307, 320] width 157 height 39
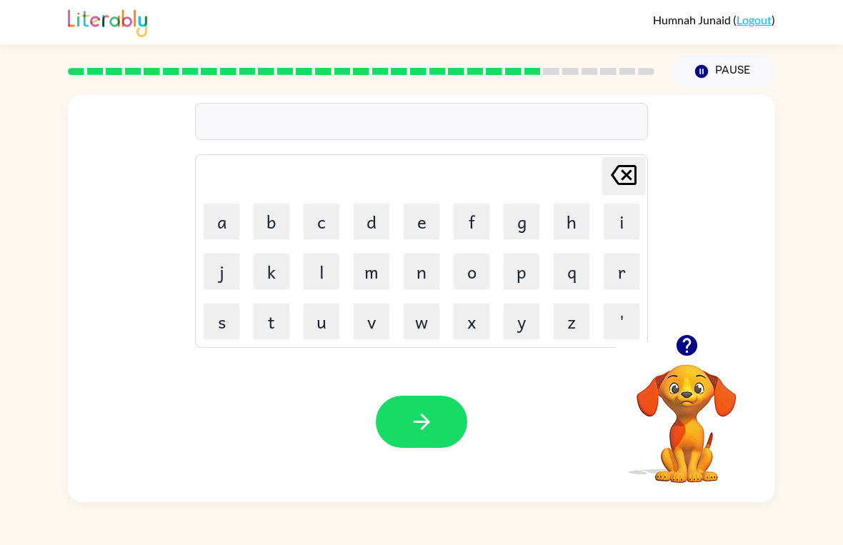
click at [214, 312] on button "s" at bounding box center [222, 322] width 36 height 36
click at [324, 329] on button "u" at bounding box center [322, 322] width 36 height 36
click at [432, 269] on button "n" at bounding box center [422, 272] width 36 height 36
click at [321, 274] on button "l" at bounding box center [322, 272] width 36 height 36
click at [619, 217] on button "i" at bounding box center [622, 222] width 36 height 36
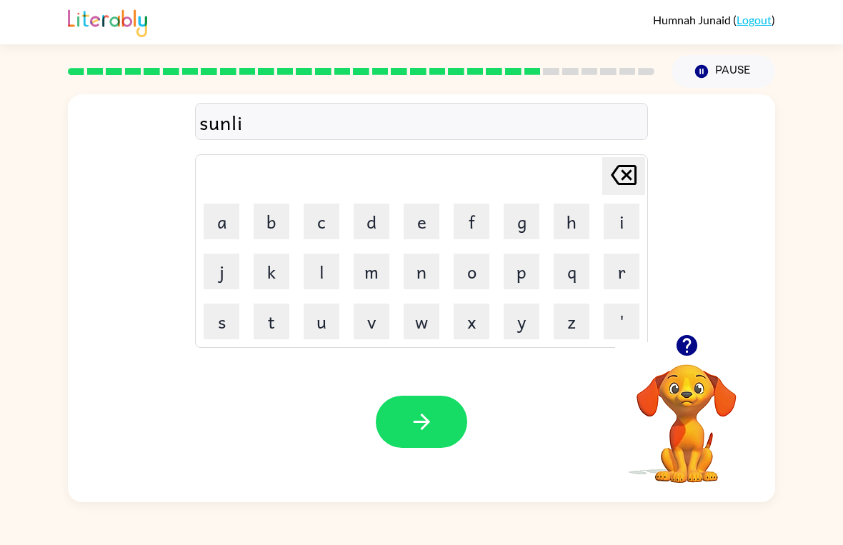
click at [264, 324] on button "t" at bounding box center [272, 322] width 36 height 36
click at [442, 409] on button "button" at bounding box center [421, 422] width 91 height 52
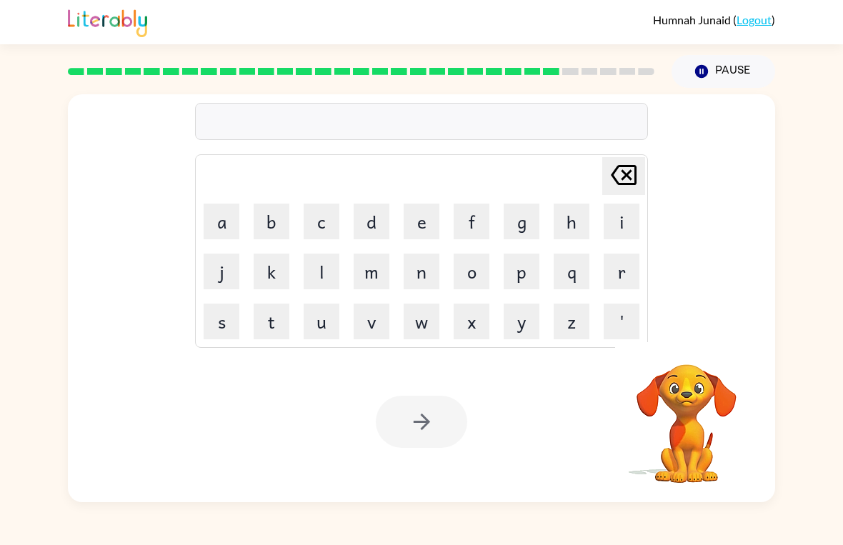
click at [372, 222] on button "d" at bounding box center [372, 222] width 36 height 36
click at [634, 219] on button "i" at bounding box center [622, 222] width 36 height 36
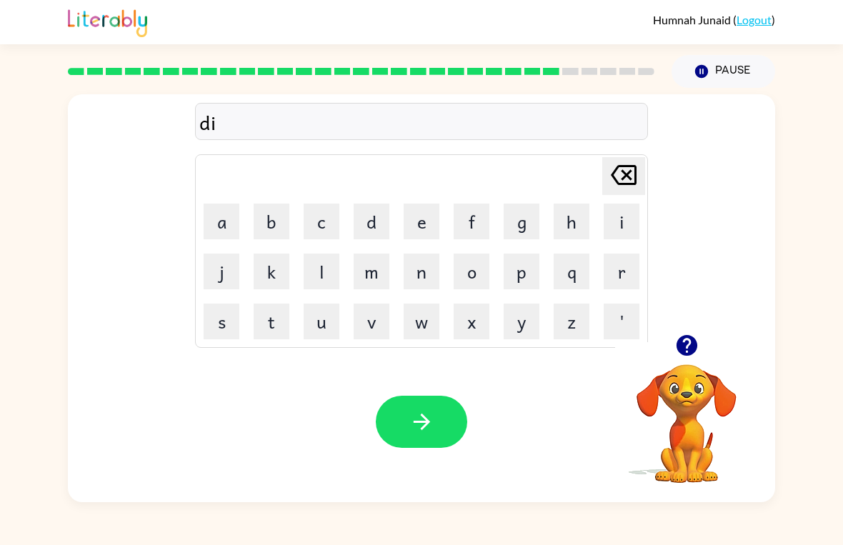
click at [223, 319] on button "s" at bounding box center [222, 322] width 36 height 36
click at [317, 220] on button "c" at bounding box center [322, 222] width 36 height 36
click at [481, 274] on button "o" at bounding box center [472, 272] width 36 height 36
click at [371, 324] on button "v" at bounding box center [372, 322] width 36 height 36
click at [404, 234] on button "e" at bounding box center [422, 222] width 36 height 36
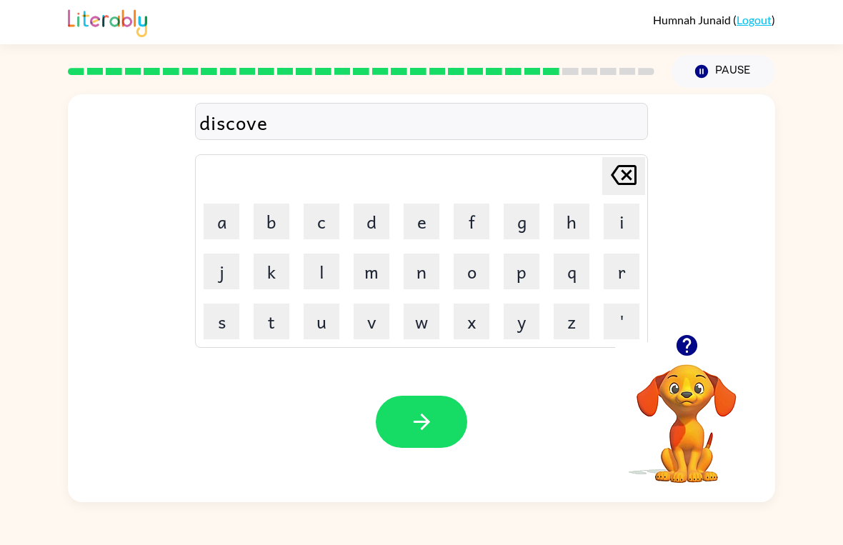
click at [622, 269] on button "r" at bounding box center [622, 272] width 36 height 36
click at [437, 394] on div "Your browser must support playing .mp4 files to use Literably. Please try using…" at bounding box center [421, 422] width 707 height 161
click at [410, 424] on icon "button" at bounding box center [421, 421] width 25 height 25
click at [425, 414] on div at bounding box center [421, 422] width 91 height 52
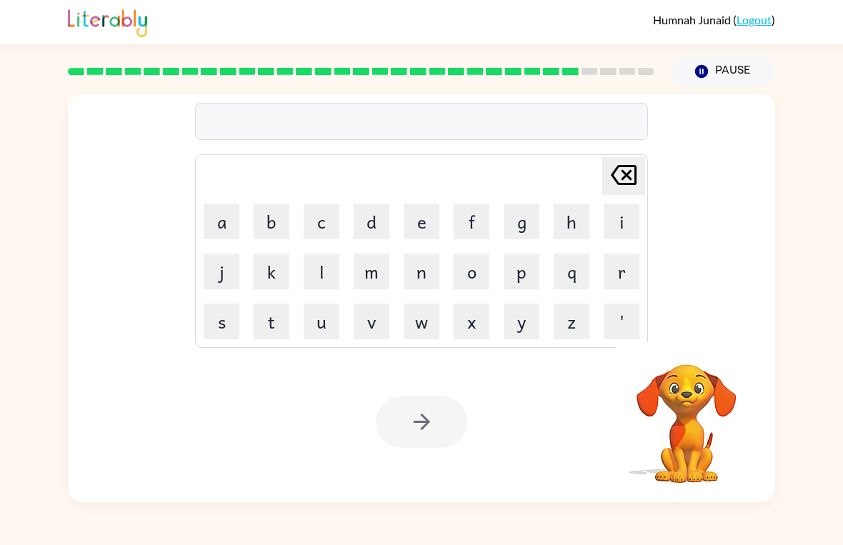
click at [366, 277] on button "m" at bounding box center [372, 272] width 36 height 36
click at [474, 269] on button "o" at bounding box center [472, 272] width 36 height 36
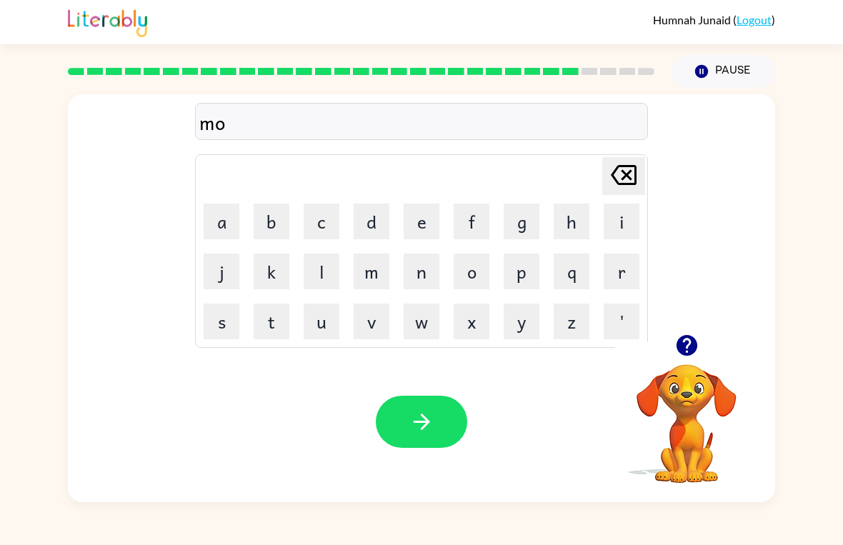
click at [230, 237] on button "a" at bounding box center [222, 222] width 36 height 36
click at [428, 274] on button "n" at bounding box center [422, 272] width 36 height 36
click at [422, 404] on button "button" at bounding box center [421, 422] width 91 height 52
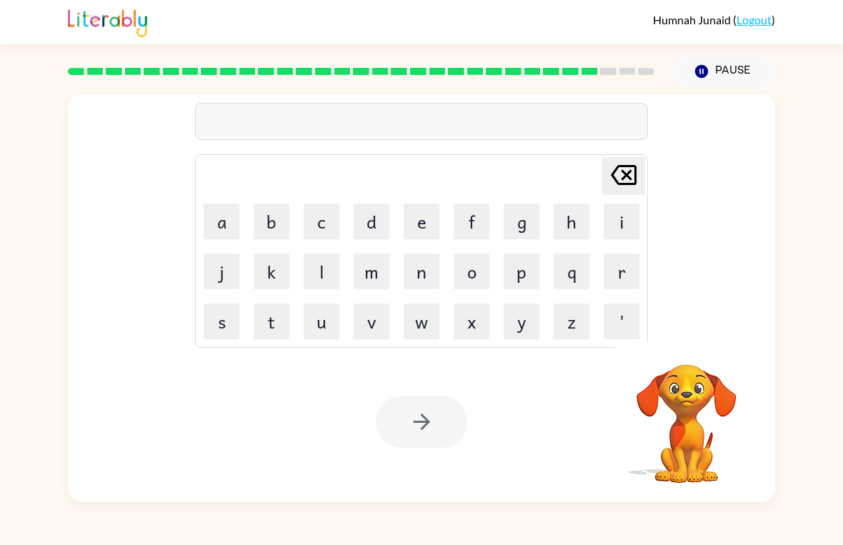
click at [419, 324] on button "w" at bounding box center [422, 322] width 36 height 36
click at [420, 224] on button "e" at bounding box center [422, 222] width 36 height 36
click at [214, 232] on button "a" at bounding box center [222, 222] width 36 height 36
click at [328, 264] on button "l" at bounding box center [322, 272] width 36 height 36
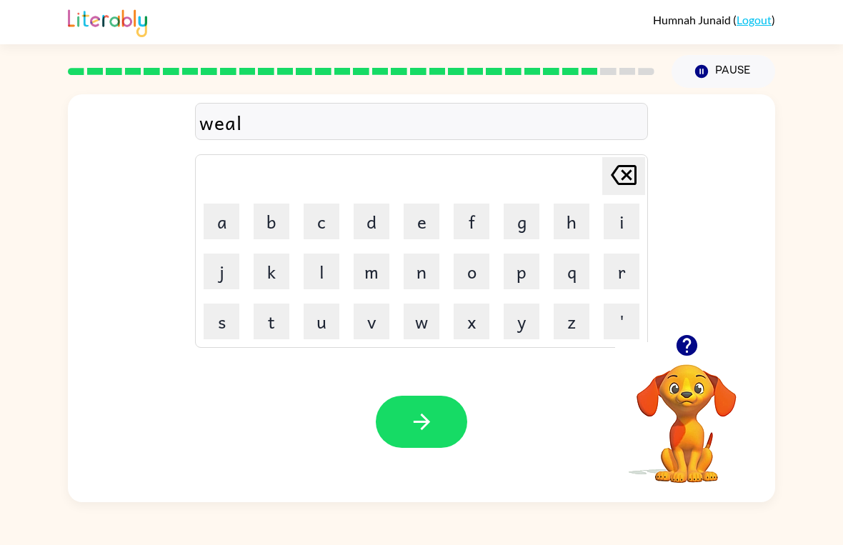
click at [439, 432] on button "button" at bounding box center [421, 422] width 91 height 52
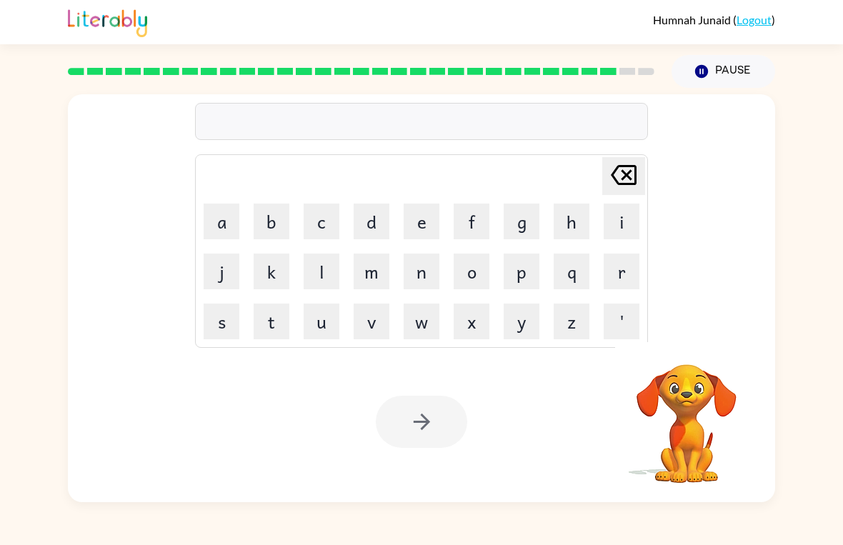
click at [279, 225] on button "b" at bounding box center [272, 222] width 36 height 36
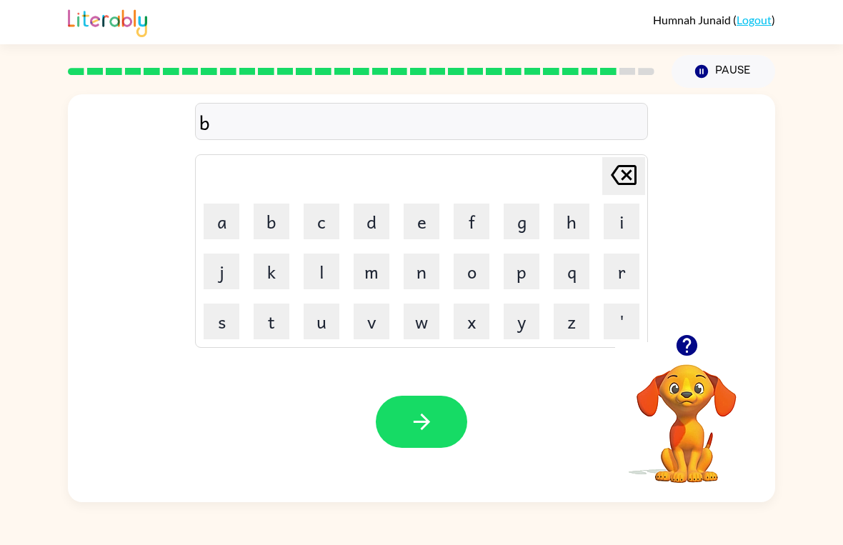
click at [420, 222] on button "e" at bounding box center [422, 222] width 36 height 36
click at [430, 280] on button "n" at bounding box center [422, 272] width 36 height 36
click at [257, 327] on button "t" at bounding box center [272, 322] width 36 height 36
click at [425, 387] on div "Your browser must support playing .mp4 files to use Literably. Please try using…" at bounding box center [421, 422] width 707 height 161
click at [424, 387] on div "Your browser must support playing .mp4 files to use Literably. Please try using…" at bounding box center [421, 422] width 707 height 161
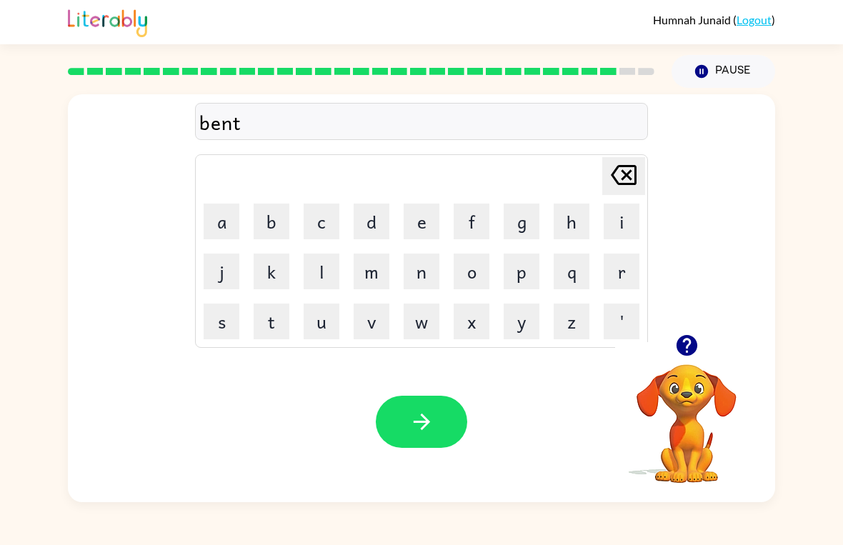
click at [444, 414] on button "button" at bounding box center [421, 422] width 91 height 52
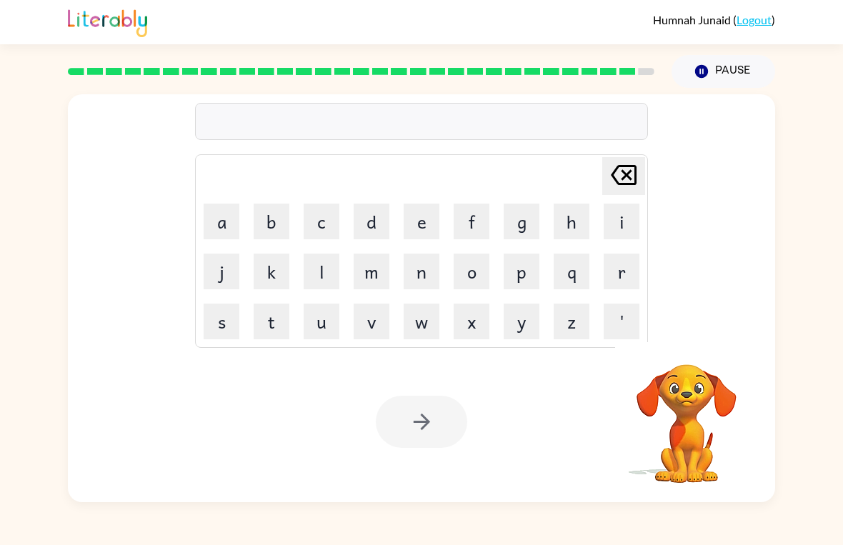
click at [223, 228] on button "a" at bounding box center [222, 222] width 36 height 36
click at [472, 224] on button "f" at bounding box center [472, 222] width 36 height 36
click at [274, 328] on button "t" at bounding box center [272, 322] width 36 height 36
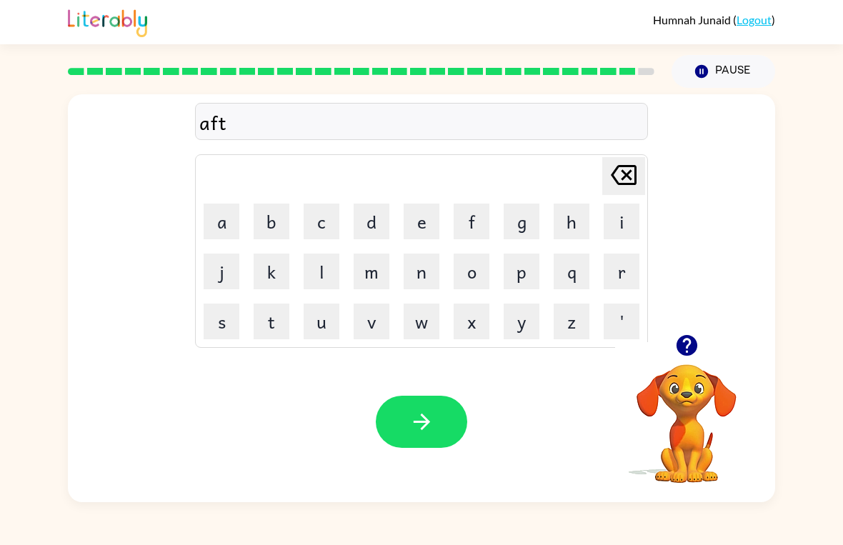
click at [415, 230] on button "e" at bounding box center [422, 222] width 36 height 36
click at [626, 268] on button "r" at bounding box center [622, 272] width 36 height 36
click at [425, 272] on button "n" at bounding box center [422, 272] width 36 height 36
click at [475, 274] on button "o" at bounding box center [472, 272] width 36 height 36
click at [475, 269] on button "o" at bounding box center [472, 272] width 36 height 36
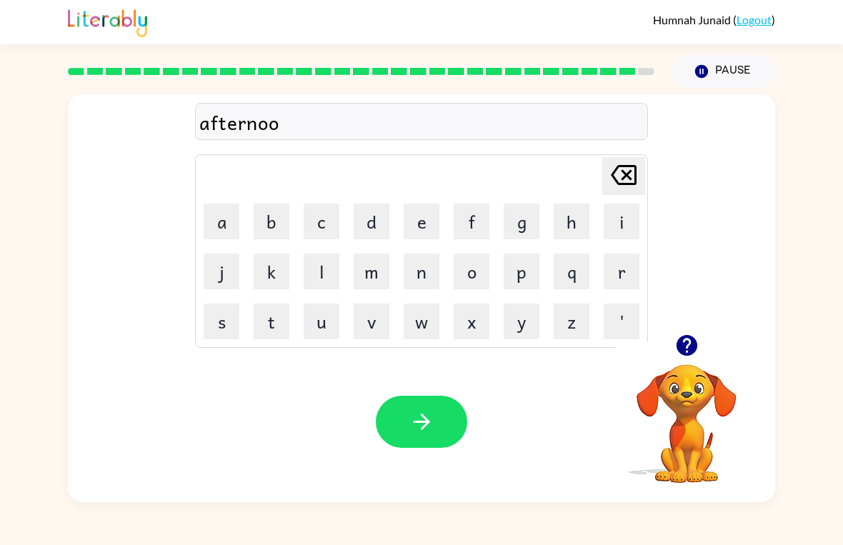
click at [431, 271] on button "n" at bounding box center [422, 272] width 36 height 36
click at [413, 431] on icon "button" at bounding box center [421, 421] width 25 height 25
